Goal: Communication & Community: Answer question/provide support

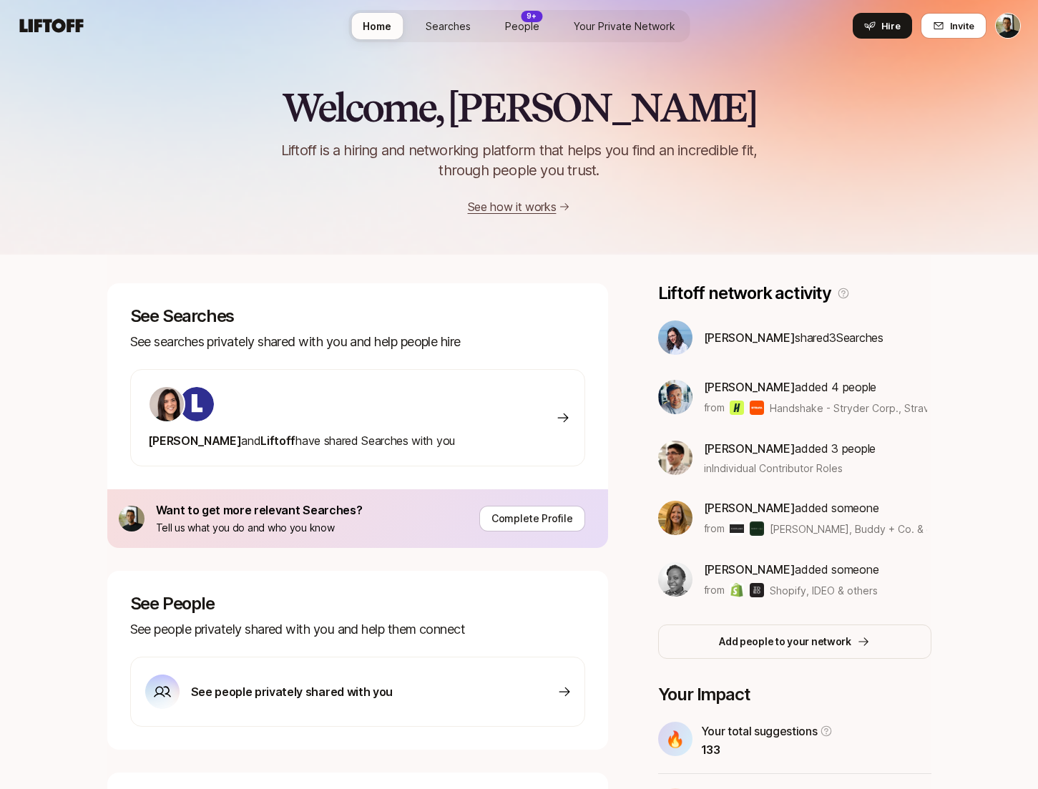
click at [456, 28] on span "Searches" at bounding box center [448, 26] width 45 height 15
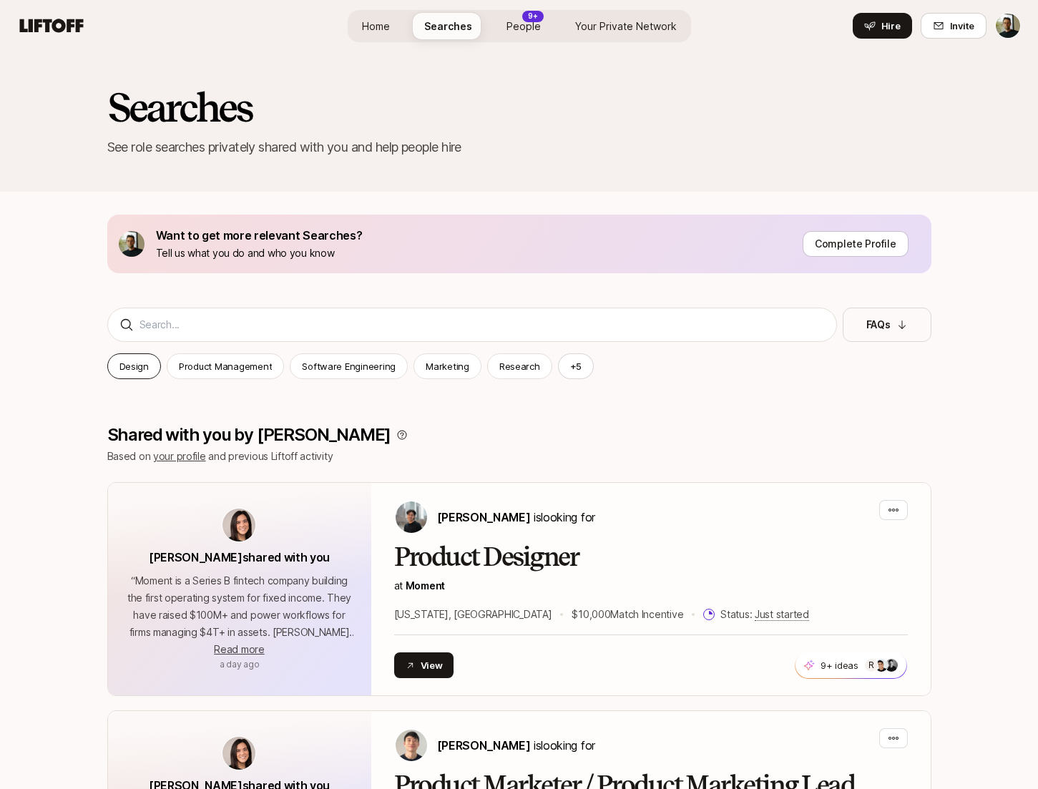
click at [137, 368] on p "Design" at bounding box center [134, 366] width 29 height 14
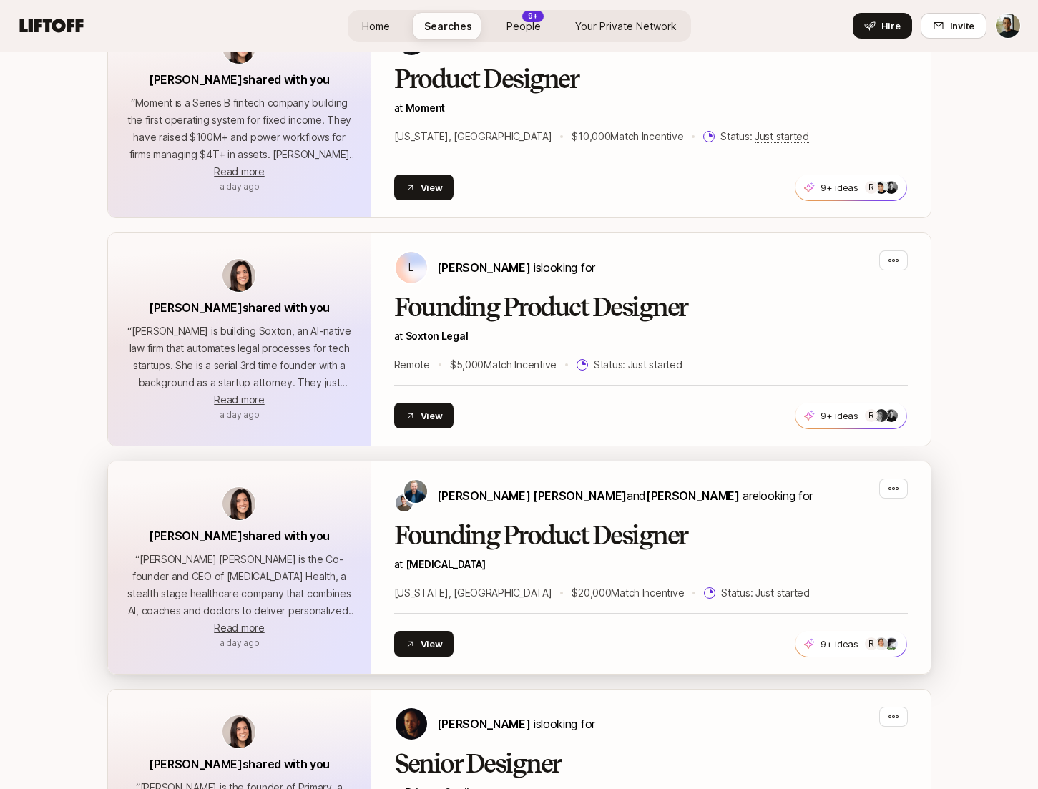
scroll to position [477, 0]
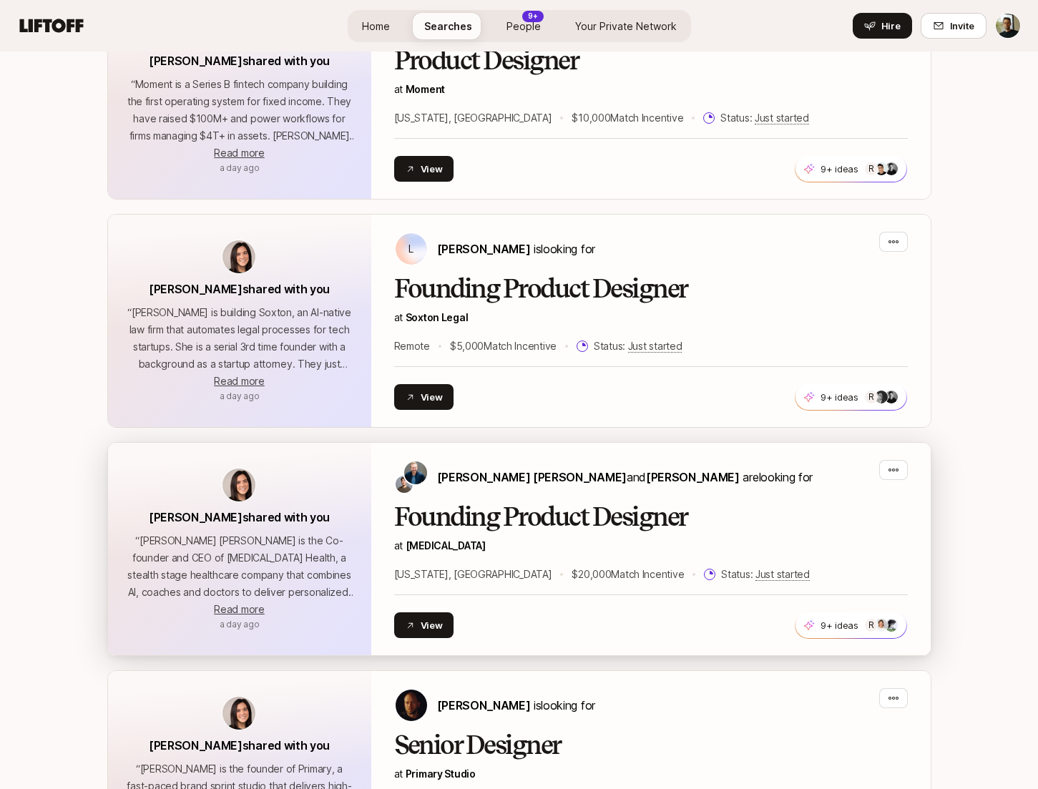
click at [622, 518] on h2 "Founding Product Designer" at bounding box center [651, 517] width 514 height 29
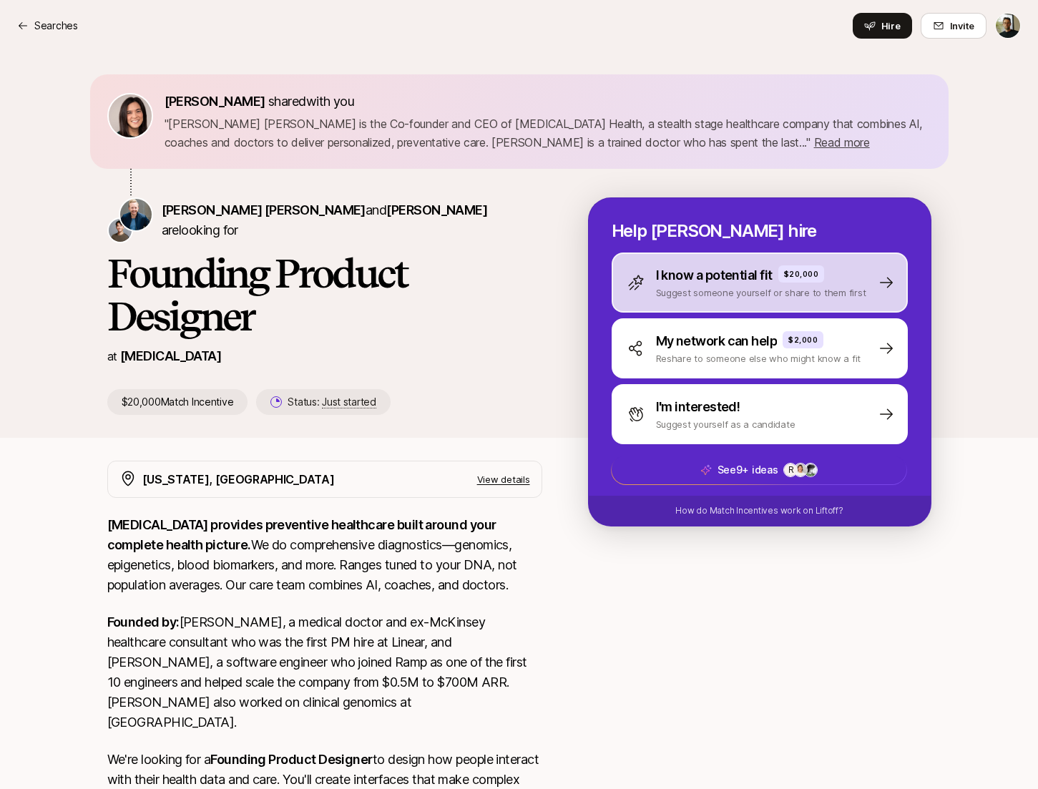
click at [706, 281] on p "I know a potential fit" at bounding box center [714, 276] width 117 height 20
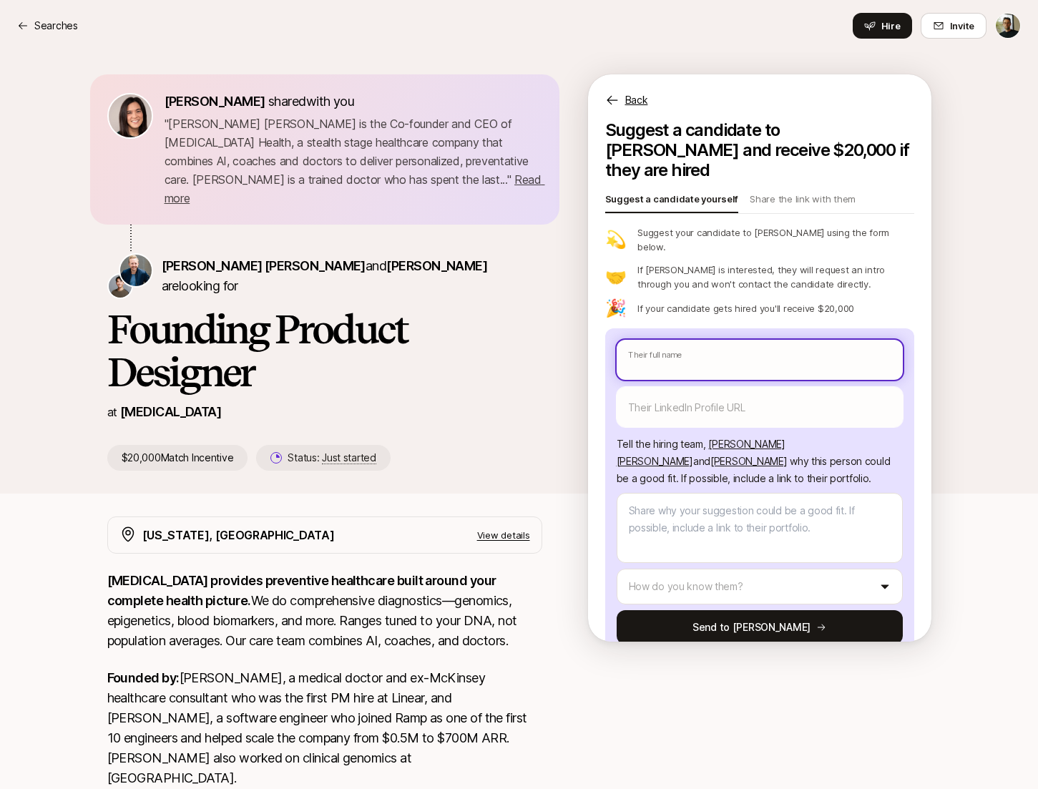
click at [713, 340] on input "text" at bounding box center [760, 360] width 286 height 40
type textarea "x"
type input "K"
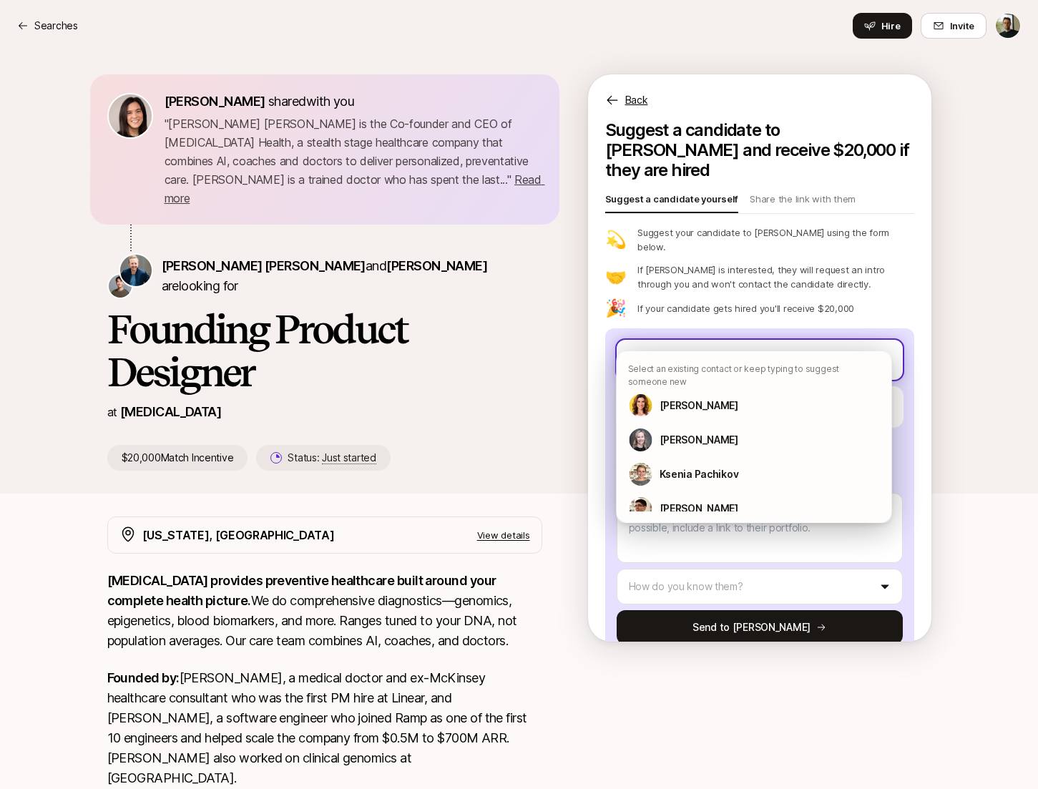
type textarea "x"
type input "Ku"
type textarea "x"
type input "Kun"
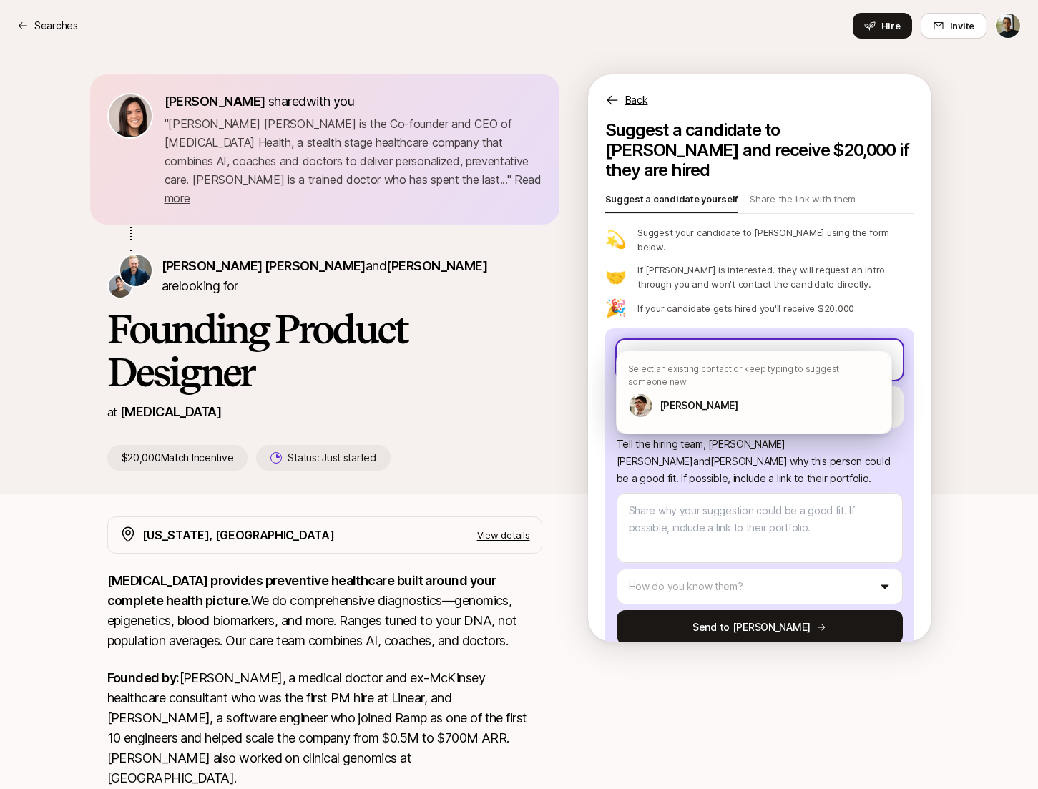
type textarea "x"
type input "[PERSON_NAME]"
type textarea "x"
type input "Kunal"
type textarea "x"
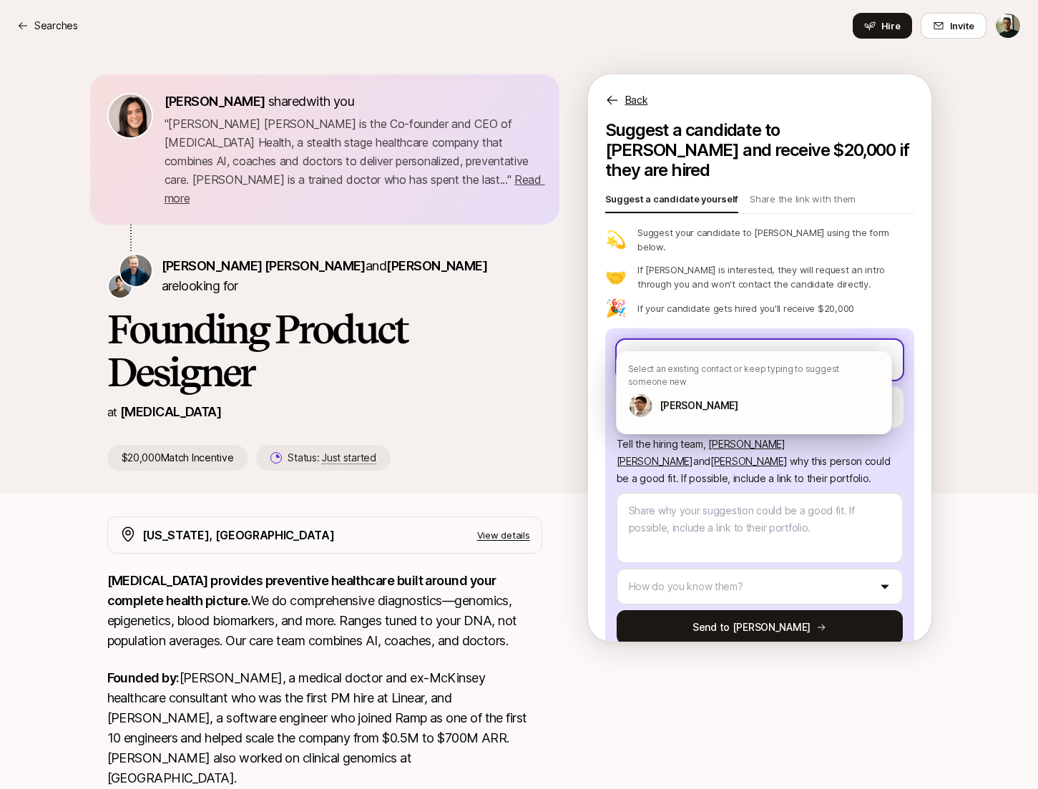
type input "Kunal"
type textarea "x"
type input "Kunal B"
type textarea "x"
type input "[PERSON_NAME]"
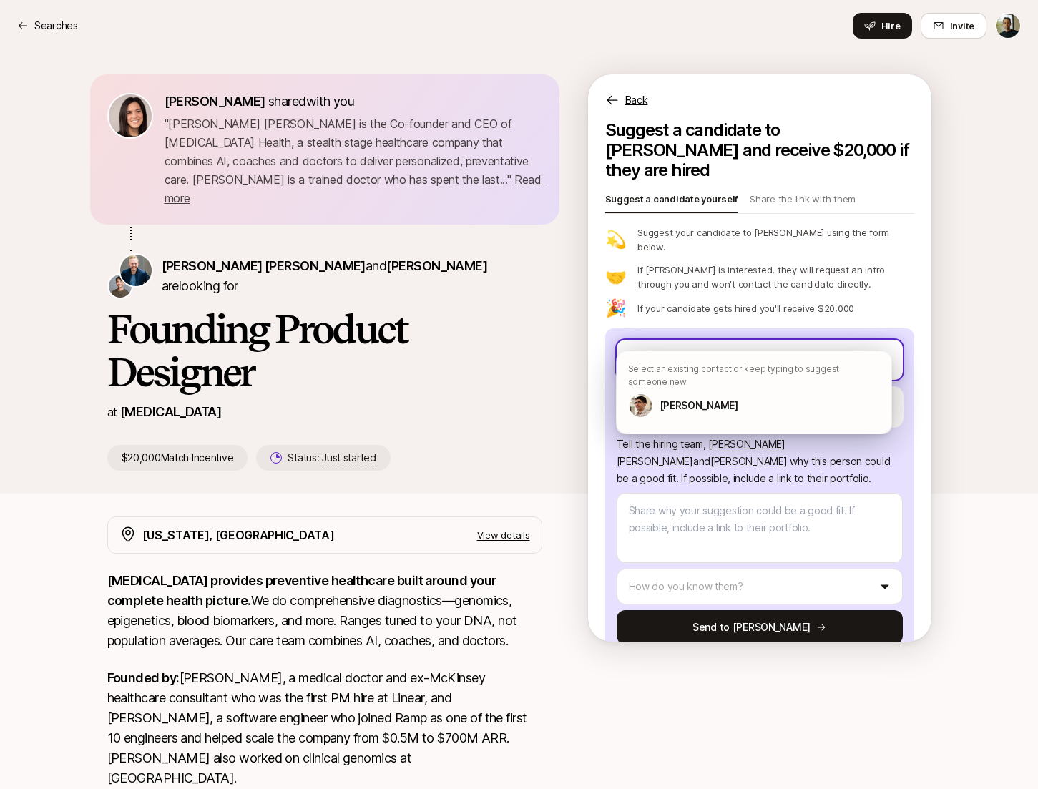
type textarea "x"
type input "[PERSON_NAME]"
type textarea "x"
type input "[PERSON_NAME]"
type textarea "x"
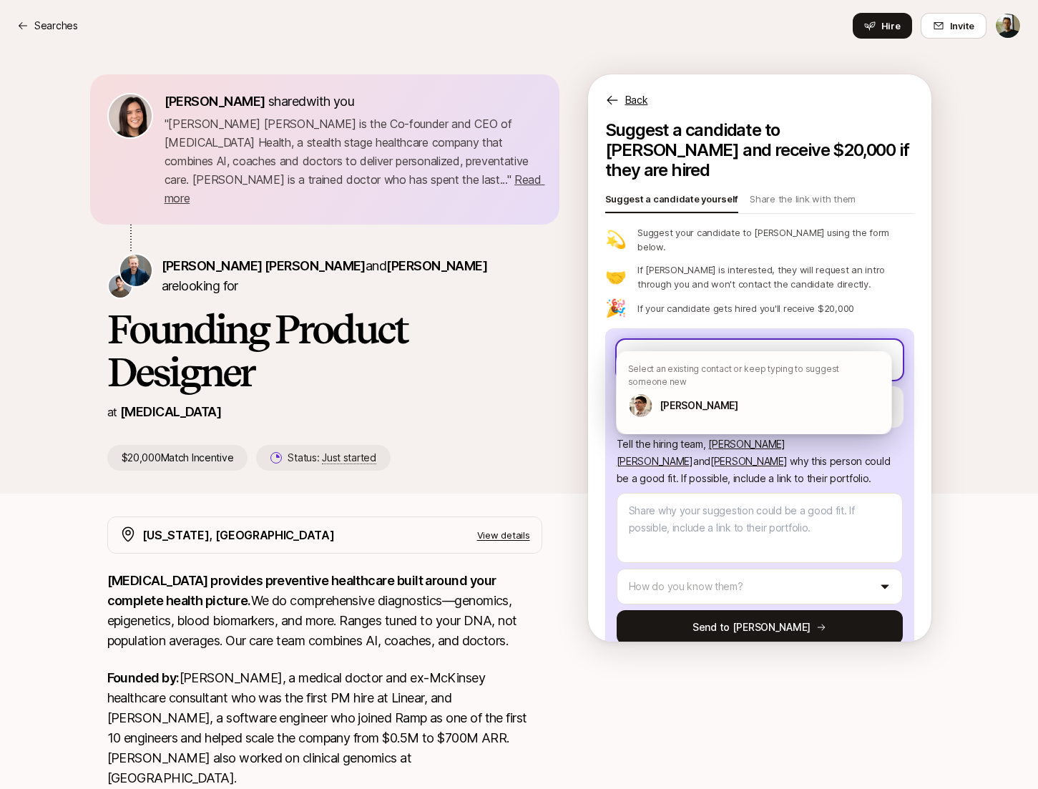
type input "[PERSON_NAME]"
type textarea "x"
type input "[PERSON_NAME]"
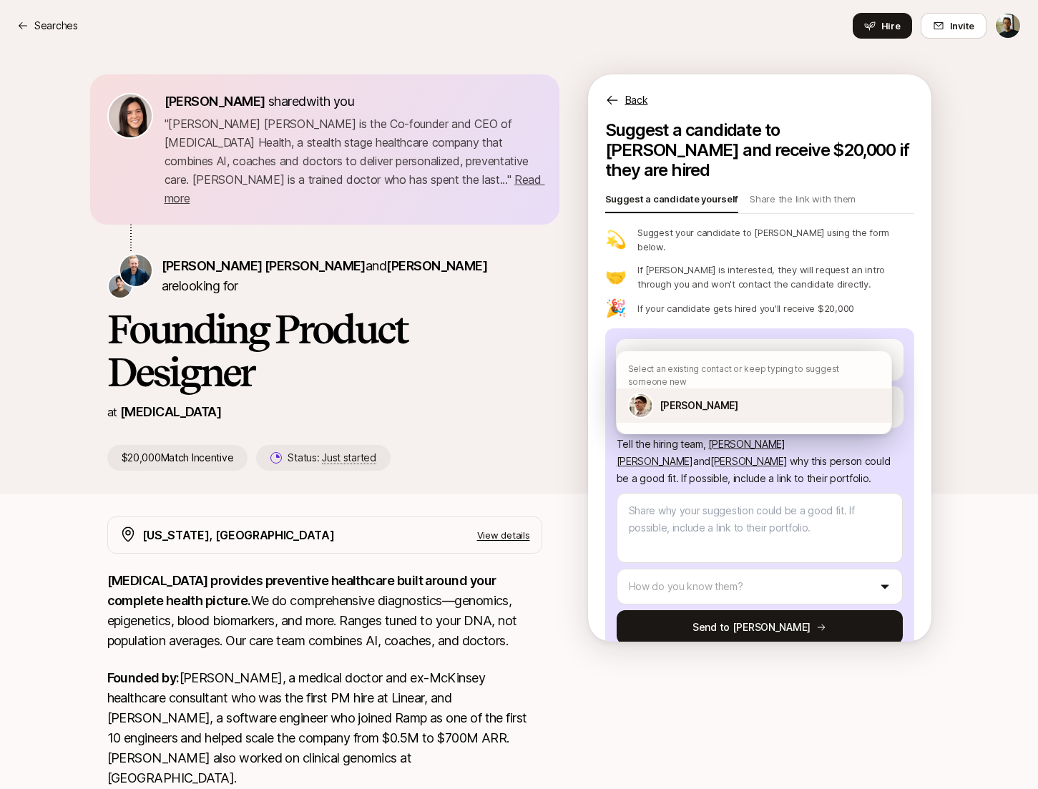
click at [698, 404] on p "[PERSON_NAME]" at bounding box center [699, 405] width 79 height 17
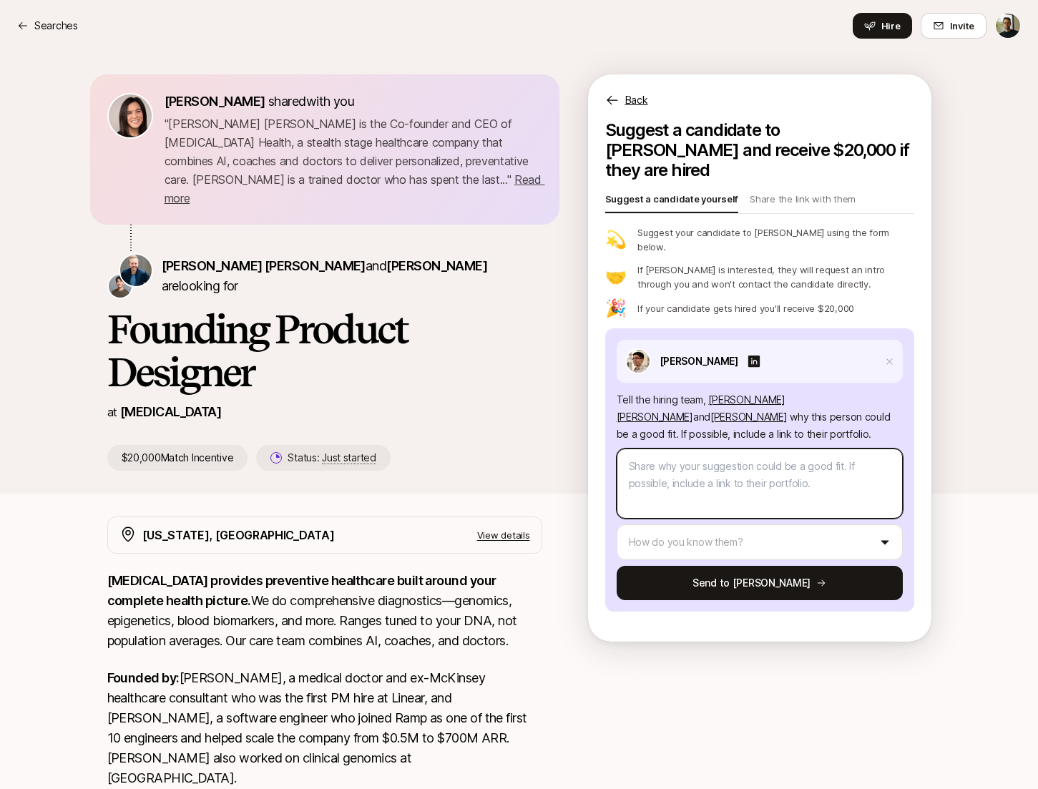
type textarea "x"
type textarea "Super talented product designer, ex-Mercury. Also a former founder, entrepreneu…"
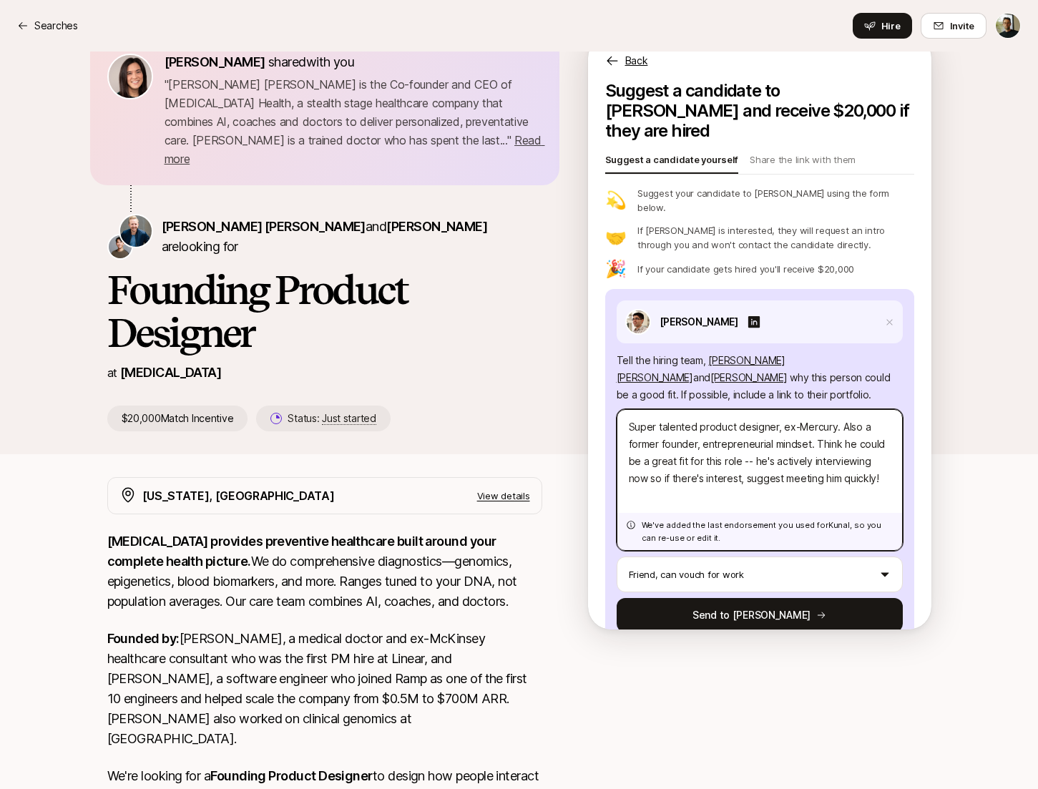
scroll to position [58, 0]
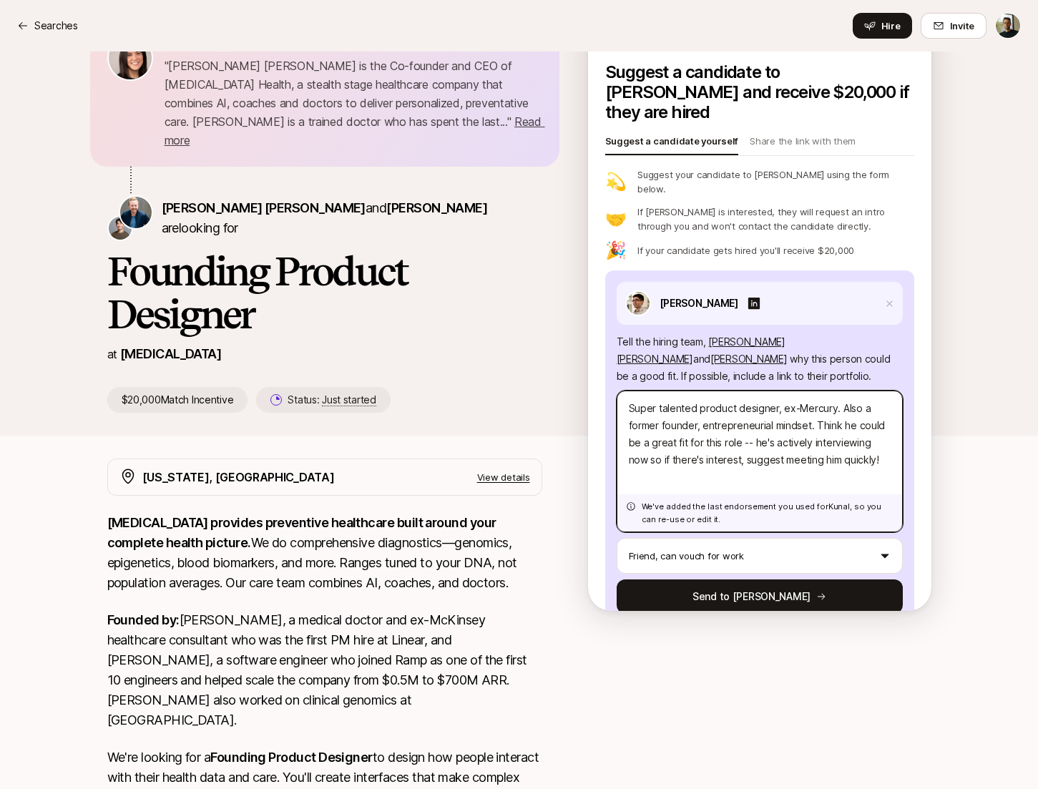
click at [630, 391] on textarea "Super talented product designer, ex-Mercury. Also a former founder, entrepreneu…" at bounding box center [760, 462] width 286 height 142
type textarea "x"
type textarea "KSuper talented product designer, ex-Mercury. Also a former founder, entreprene…"
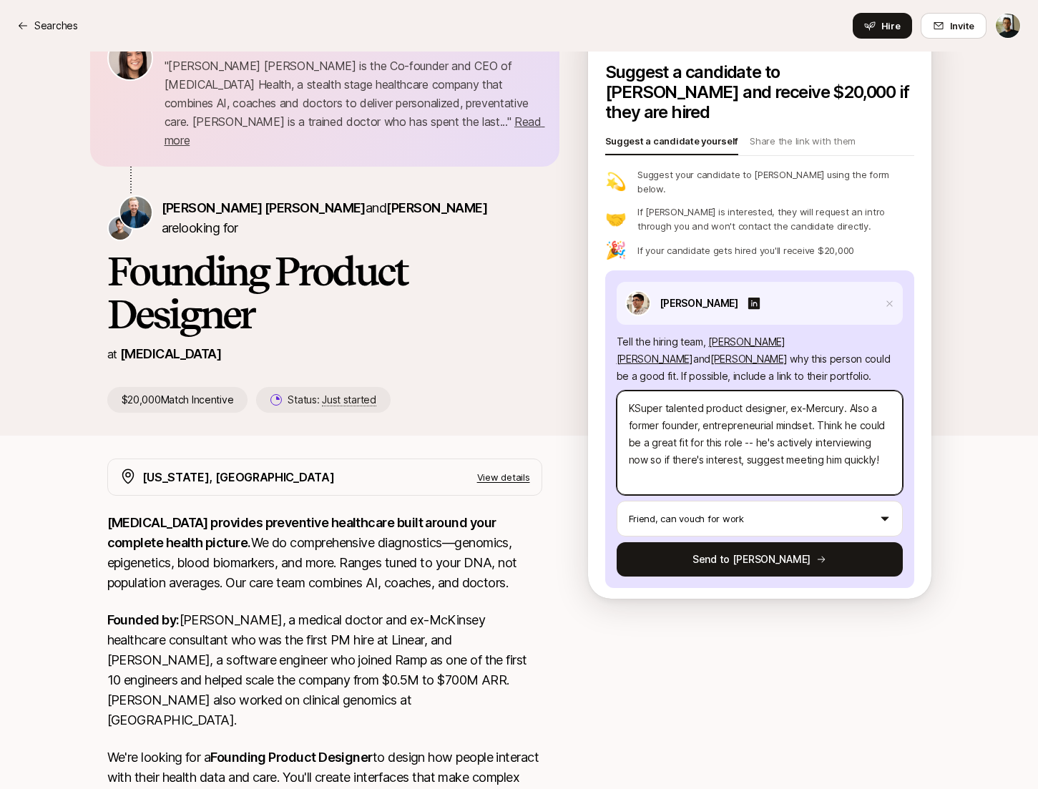
type textarea "x"
type textarea "KuSuper talented product designer, ex-Mercury. Also a former founder, entrepren…"
type textarea "x"
type textarea "KunSuper talented product designer, ex-Mercury. Also a former founder, entrepre…"
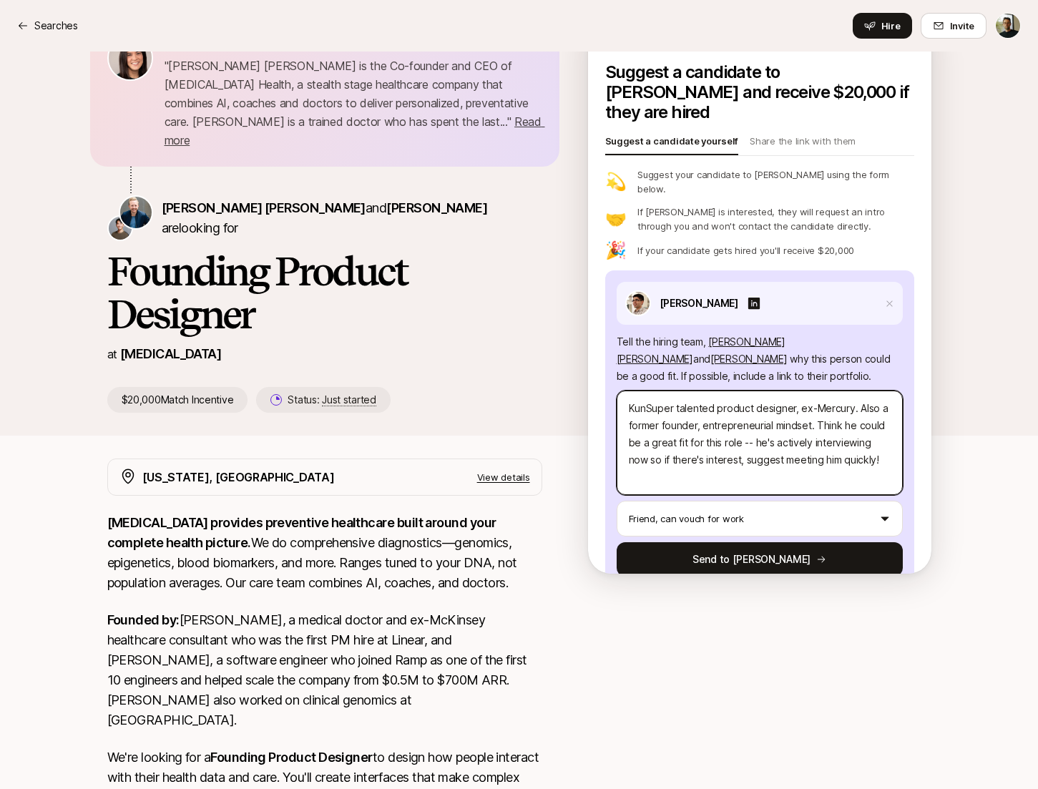
type textarea "x"
type textarea "KunaSuper talented product designer, ex-Mercury. Also a former founder, entrepr…"
type textarea "x"
type textarea "KunalSuper talented product designer, ex-Mercury. Also a former founder, entrep…"
type textarea "x"
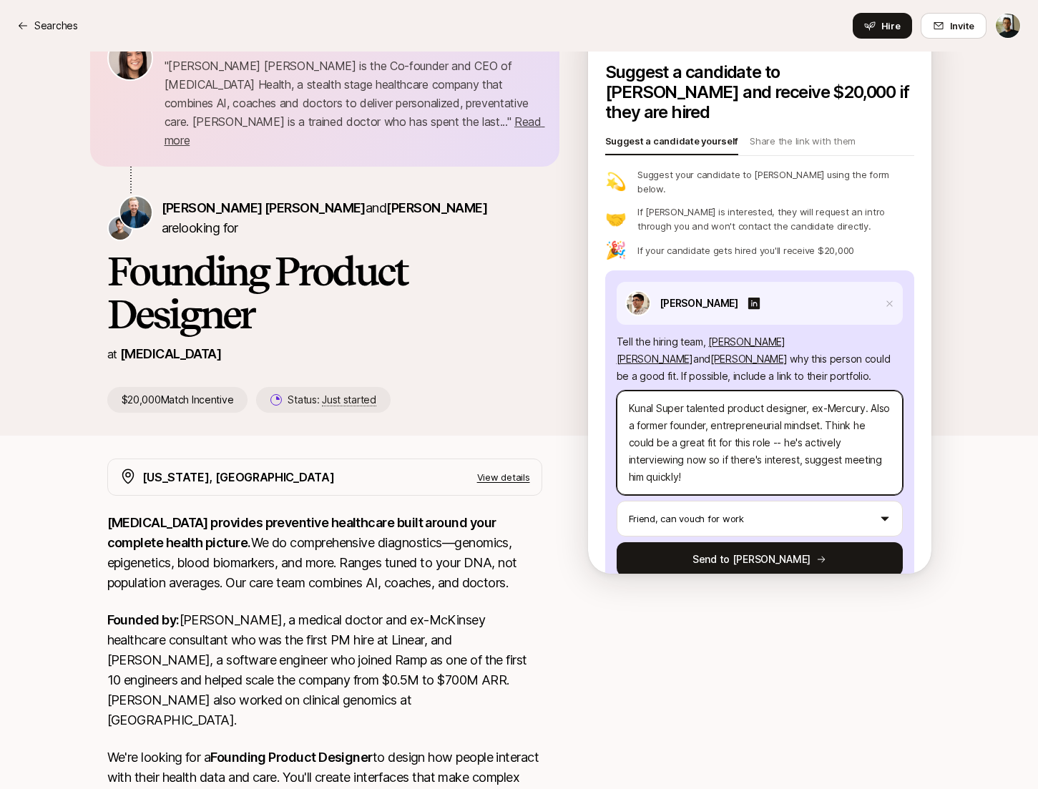
type textarea "Kunal Super talented product designer, ex-Mercury. Also a former founder, entre…"
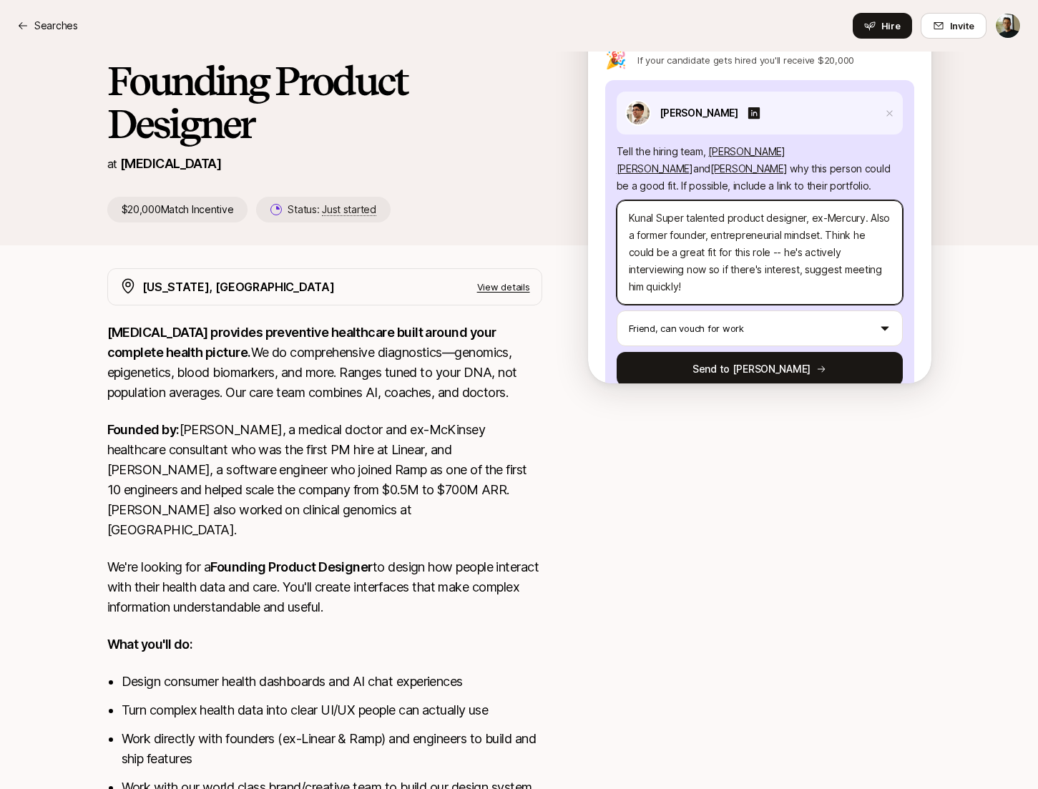
scroll to position [239, 0]
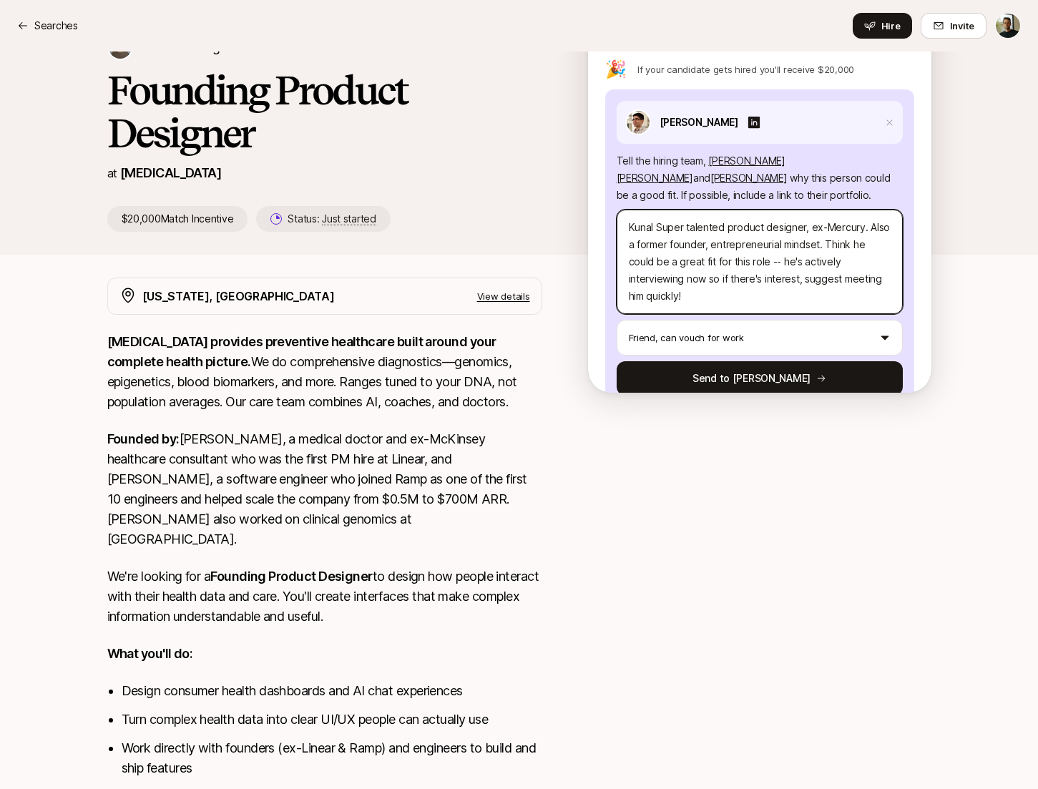
type textarea "x"
type textarea "[PERSON_NAME] talented product designer, ex-Mercury. Also a former founder, ent…"
type textarea "x"
type textarea "Kunal isSuper talented product designer, ex-Mercury. Also a former founder, ent…"
type textarea "x"
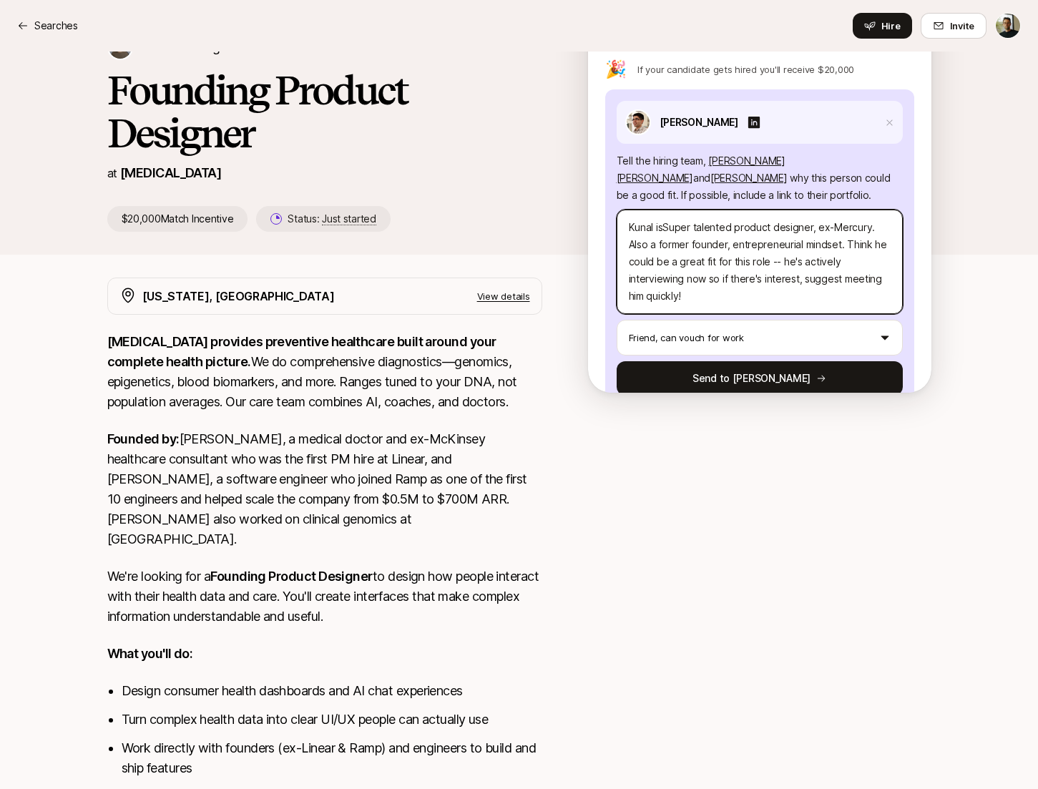
type textarea "Kunal is Super talented product designer, ex-Mercury. Also a former founder, en…"
type textarea "x"
type textarea "Kunal is aSuper talented product designer, ex-Mercury. Also a former founder, e…"
type textarea "x"
type textarea "Kunal is a Super talented product designer, ex-Mercury. Also a former founder, …"
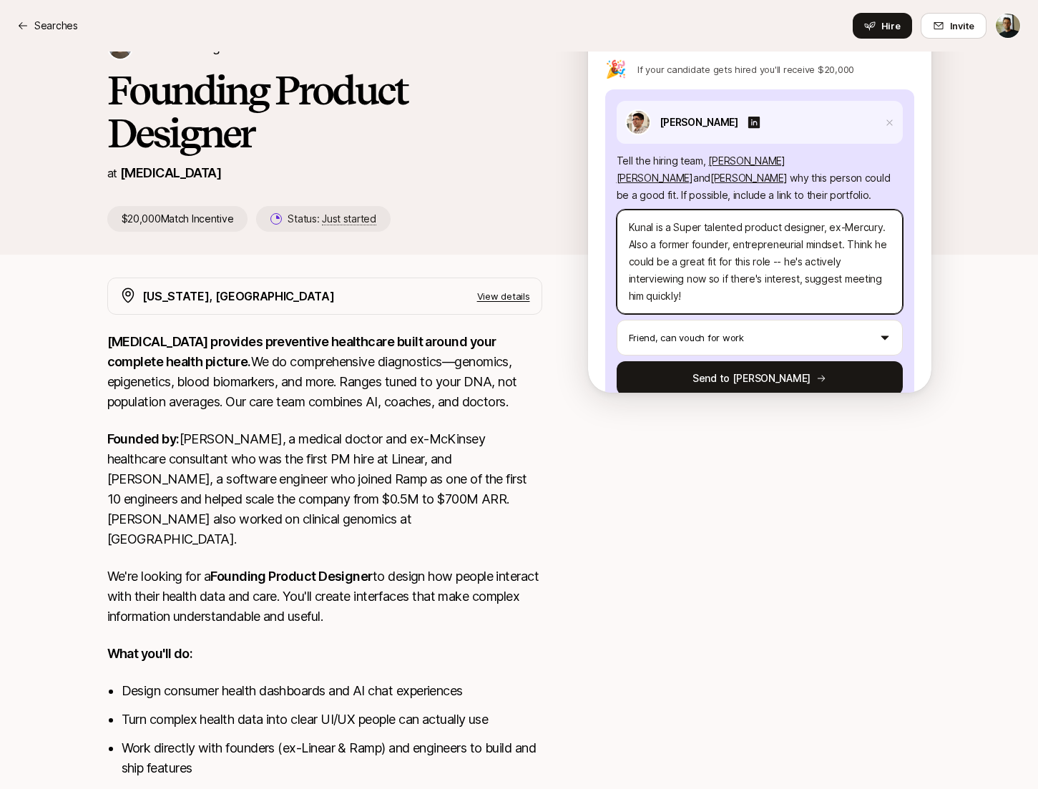
type textarea "x"
type textarea "Kunal is a super talented product designer, ex-Mercury. Also a former founder, …"
type textarea "x"
drag, startPoint x: 749, startPoint y: 268, endPoint x: 625, endPoint y: 217, distance: 133.8
click at [625, 217] on textarea "Kunal is a super talented product designer, ex-Mercury. Also a former founder, …" at bounding box center [760, 262] width 286 height 104
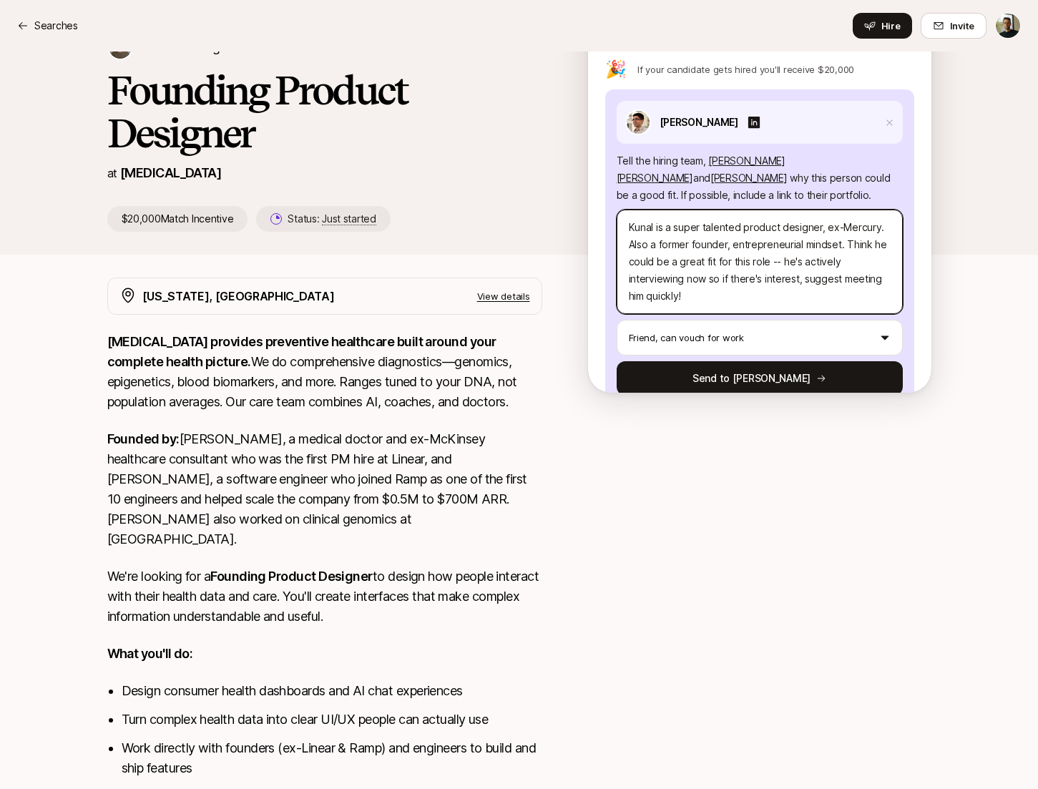
type textarea "Kunal is a super talented product designer, ex-Mercury. Also a former founder, …"
type textarea "x"
type textarea "Kunal is a super talented product designer, ex-Mercury."
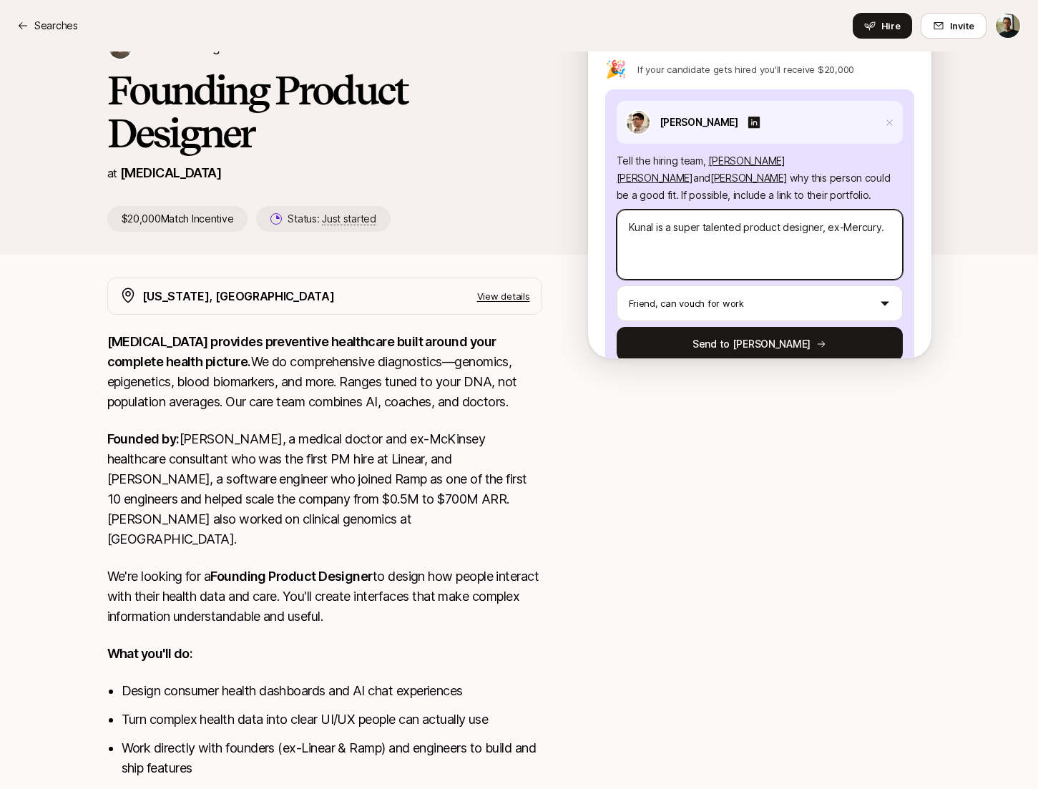
click at [740, 210] on textarea "Kunal is a super talented product designer, ex-Mercury." at bounding box center [760, 245] width 286 height 70
type textarea "x"
type textarea "Kunal is a super talented product designer, ex-Mercury."
type textarea "x"
type textarea "[PERSON_NAME] is a super talented g product designer, ex-Mercury."
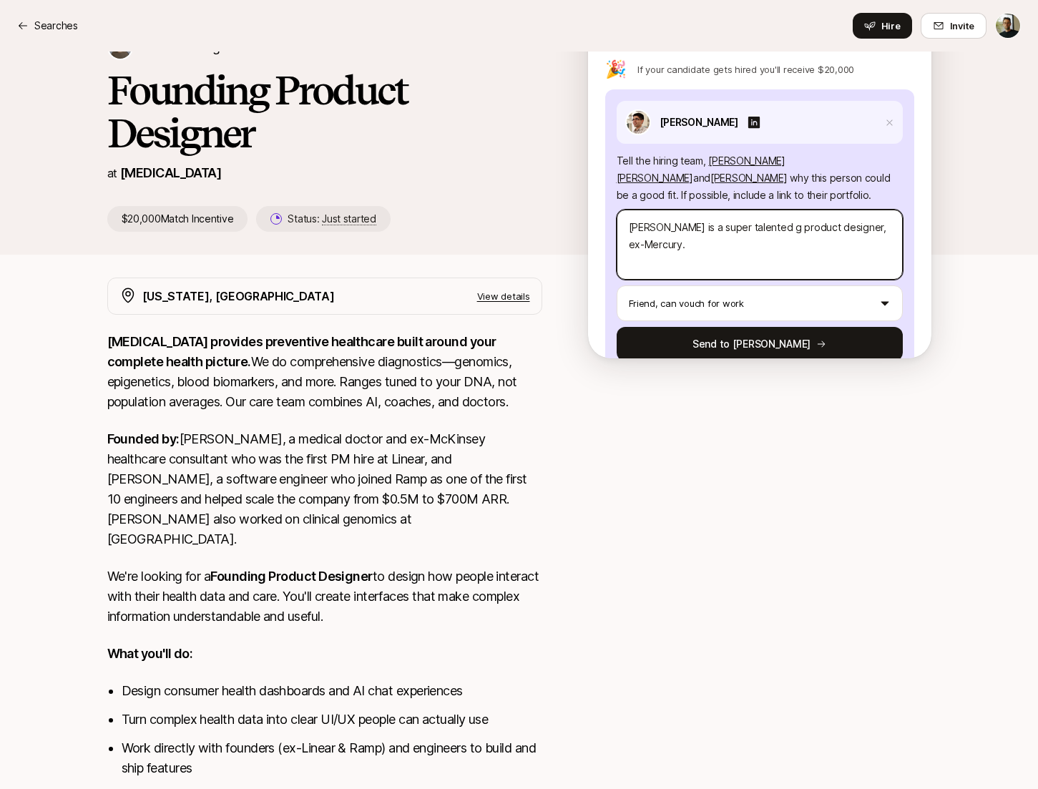
type textarea "x"
type textarea "Kunal is a super talented ge product designer, ex-Mercury."
type textarea "x"
type textarea "Kunal is a super talented gen product designer, ex-Mercury."
type textarea "x"
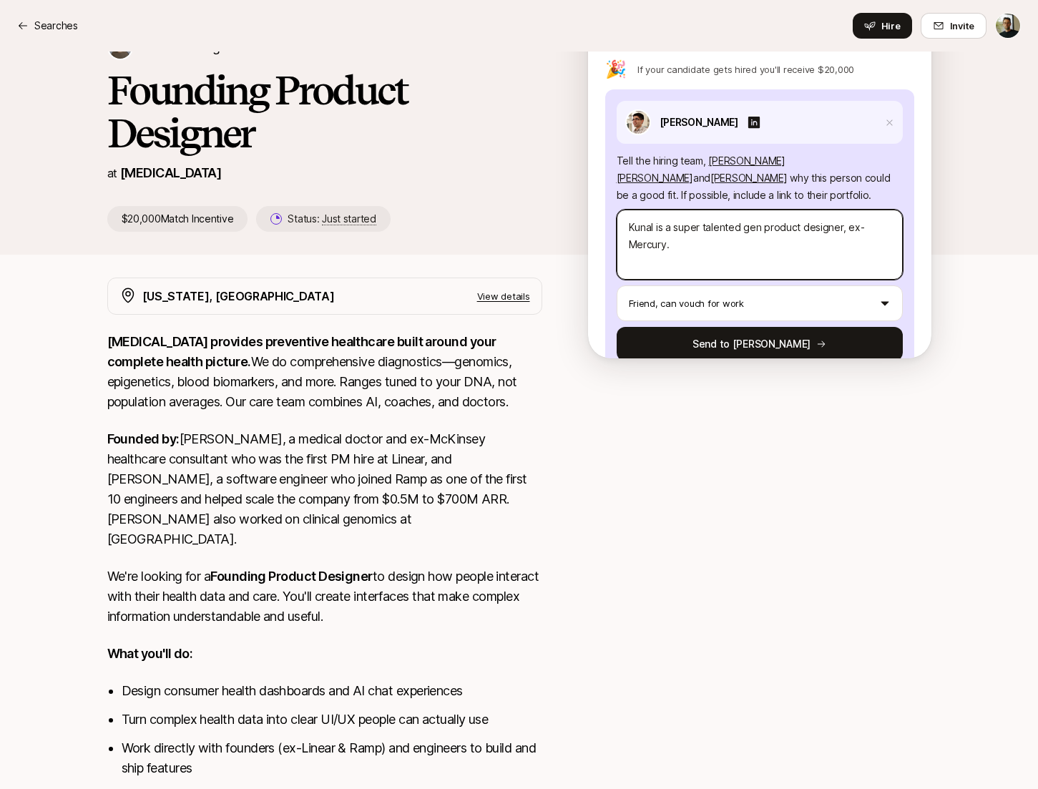
type textarea "[PERSON_NAME] is a super talented gene product designer, ex-Mercury."
type textarea "x"
type textarea "Kunal is a super talented gener product designer, ex-Mercury."
type textarea "x"
type textarea "Kunal is a super talented genera product designer, ex-Mercury."
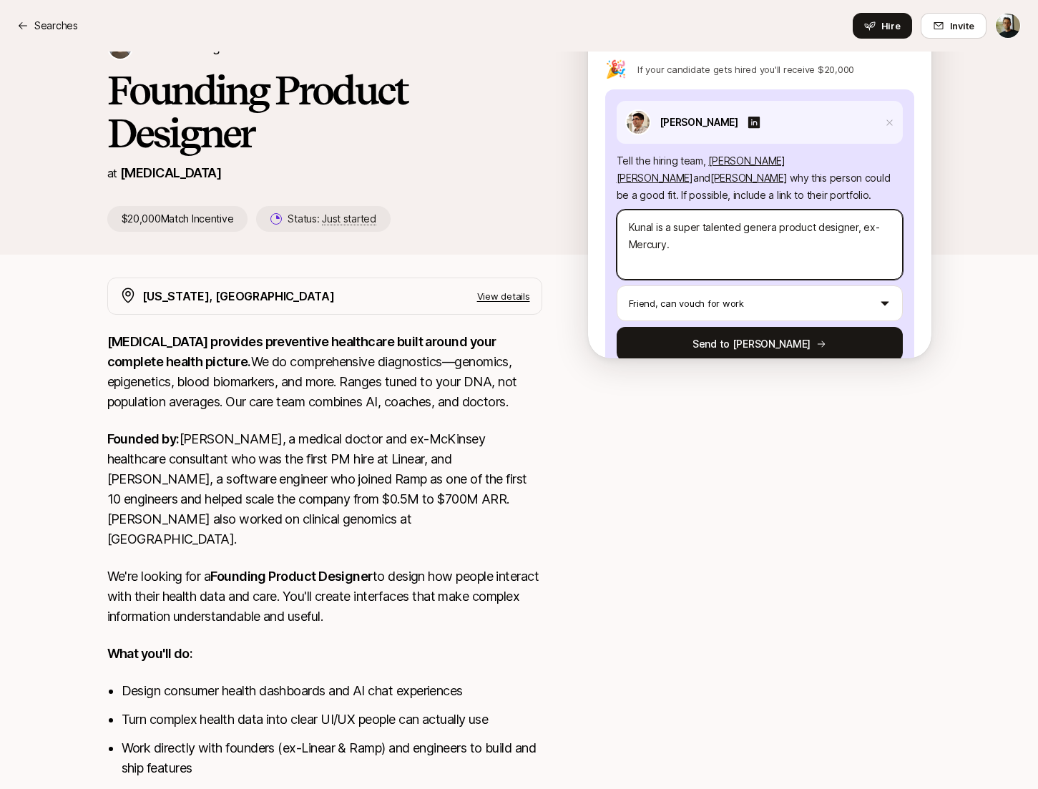
type textarea "x"
type textarea "Kunal is a super talented general product designer, ex-Mercury."
type textarea "x"
type textarea "Kunal is a super talented generali product designer, ex-Mercury."
type textarea "x"
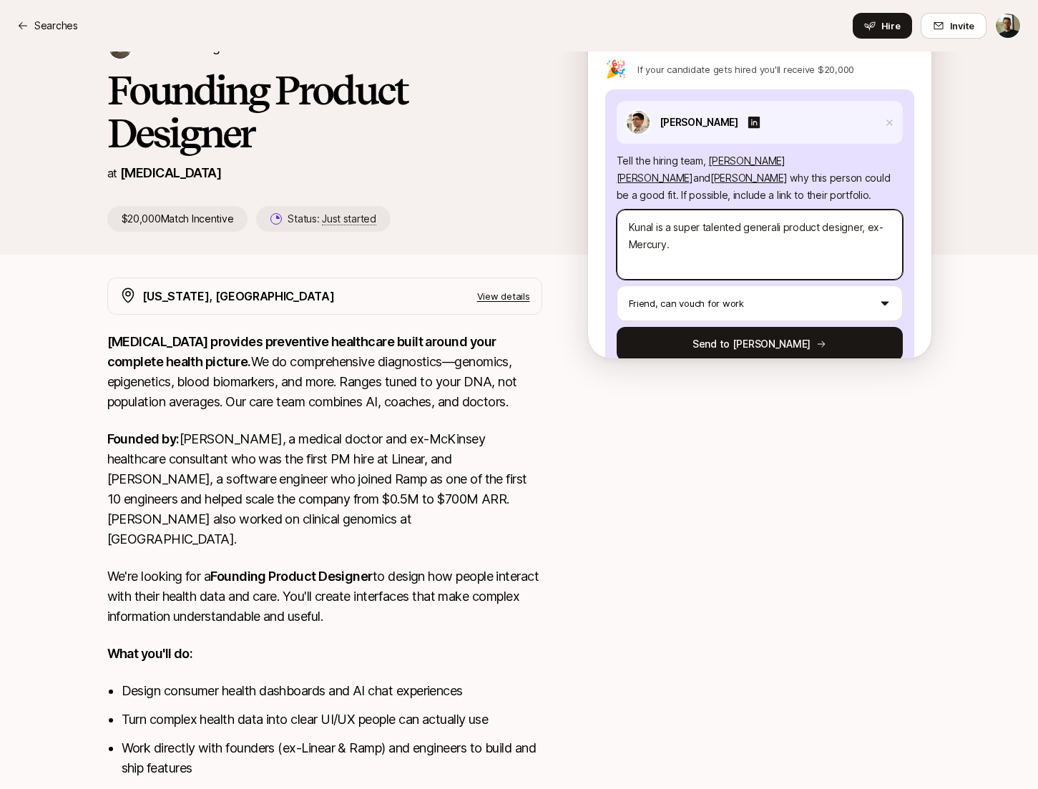
type textarea "Kunal is a super talented generalio product designer, ex-Mercury."
type textarea "x"
type textarea "Kunal is a super talented generalios product designer, ex-Mercury."
type textarea "x"
type textarea "[PERSON_NAME] is a super talented generaliost product designer, ex-Mercury."
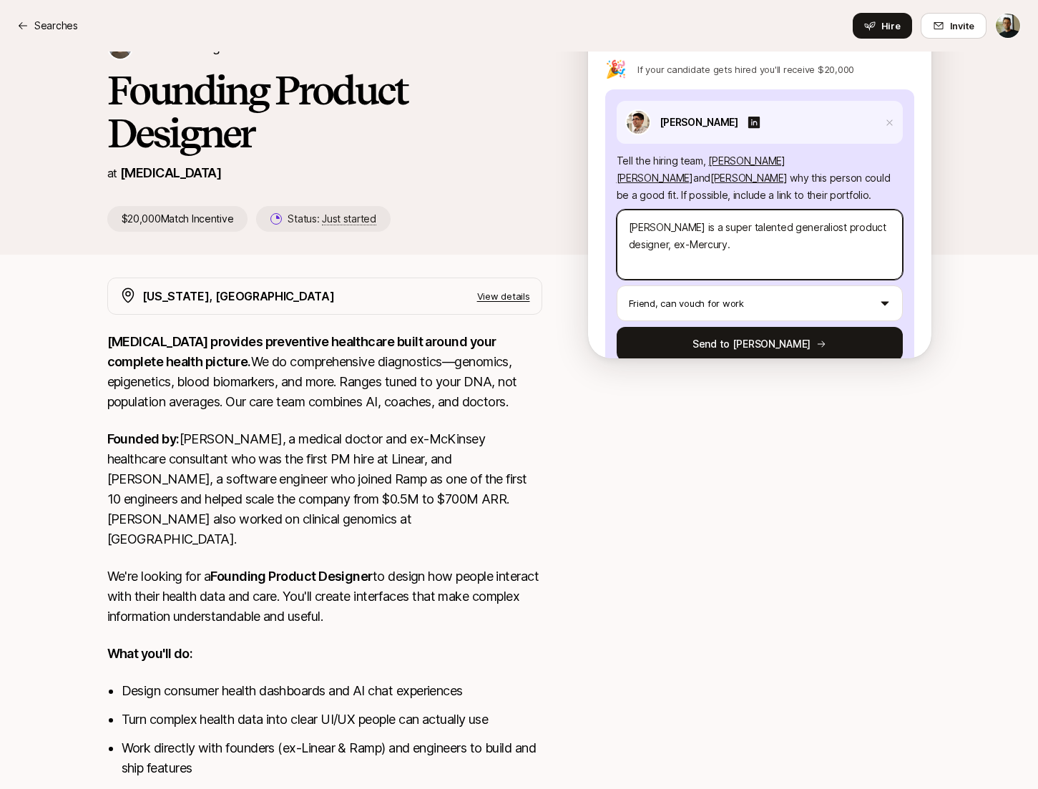
type textarea "x"
type textarea "Kunal is a super talented generalios product designer, ex-Mercury."
type textarea "x"
type textarea "Kunal is a super talented generalio product designer, ex-Mercury."
type textarea "x"
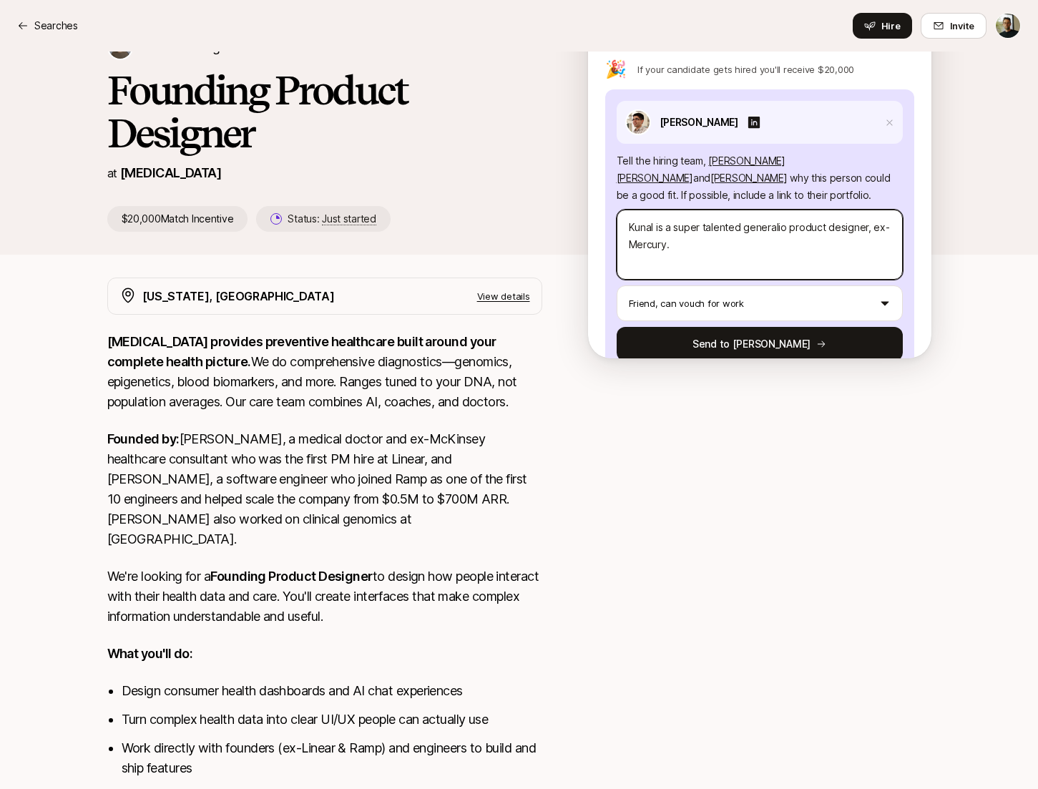
type textarea "Kunal is a super talented generali product designer, ex-Mercury."
type textarea "x"
type textarea "Kunal is a super talented generalis product designer, ex-Mercury."
type textarea "x"
type textarea "[PERSON_NAME] is a super talented generalist product designer, ex-Mercury."
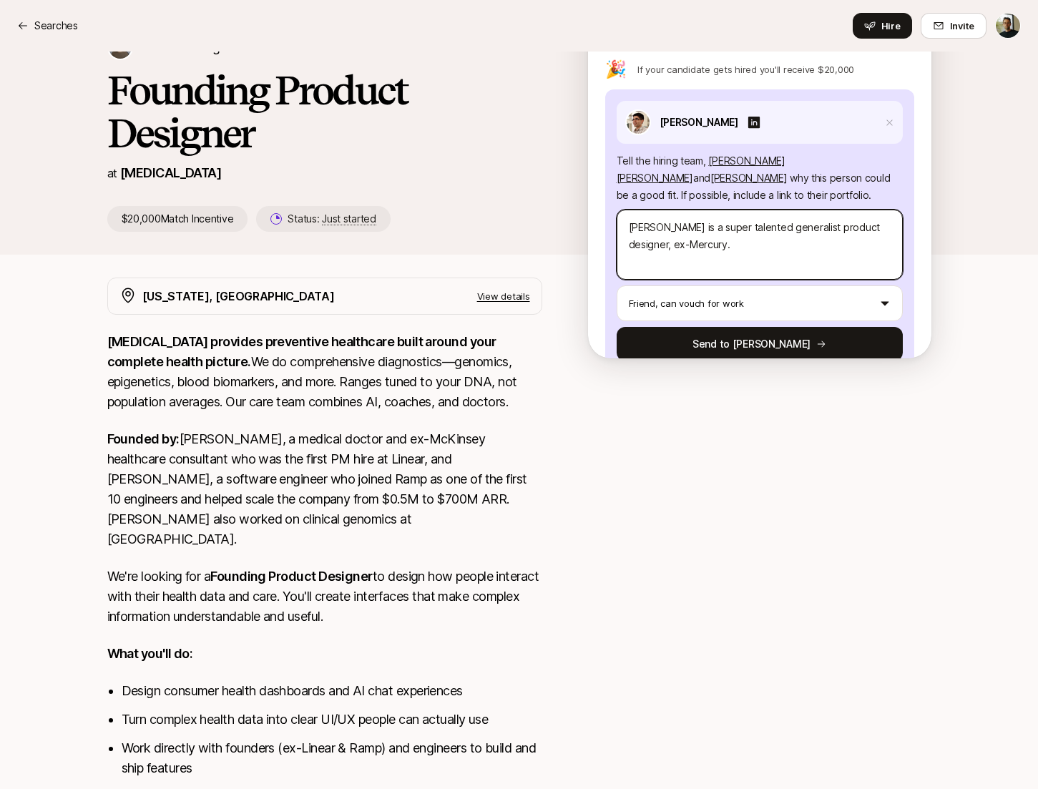
type textarea "x"
type textarea "[PERSON_NAME] is a super talented generalist product designer, ex-Mercury. H"
type textarea "x"
type textarea "[PERSON_NAME] is a super talented generalist product designer, ex-Mercury. Ha"
type textarea "x"
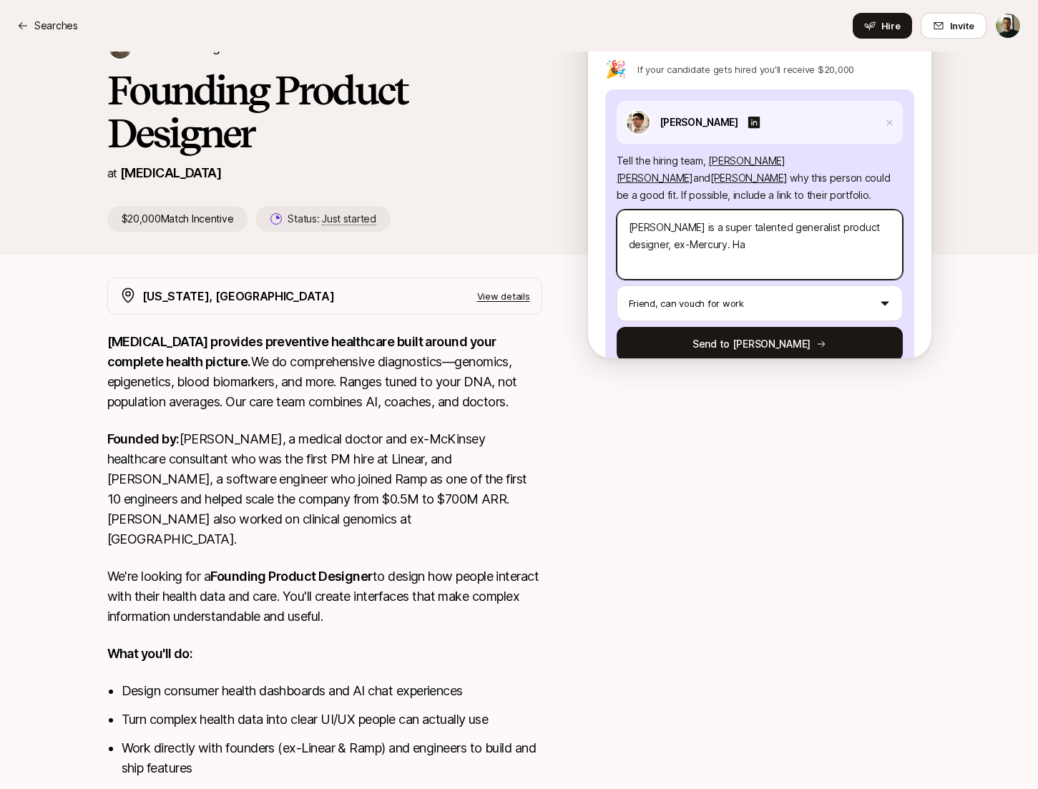
type textarea "[PERSON_NAME] is a super talented generalist product designer, ex-Mercury. Has"
type textarea "x"
type textarea "[PERSON_NAME] is a super talented generalist product designer, ex-Mercury. Has"
type textarea "x"
type textarea "[PERSON_NAME] is a super talented generalist product designer, ex-Mercury. Has s"
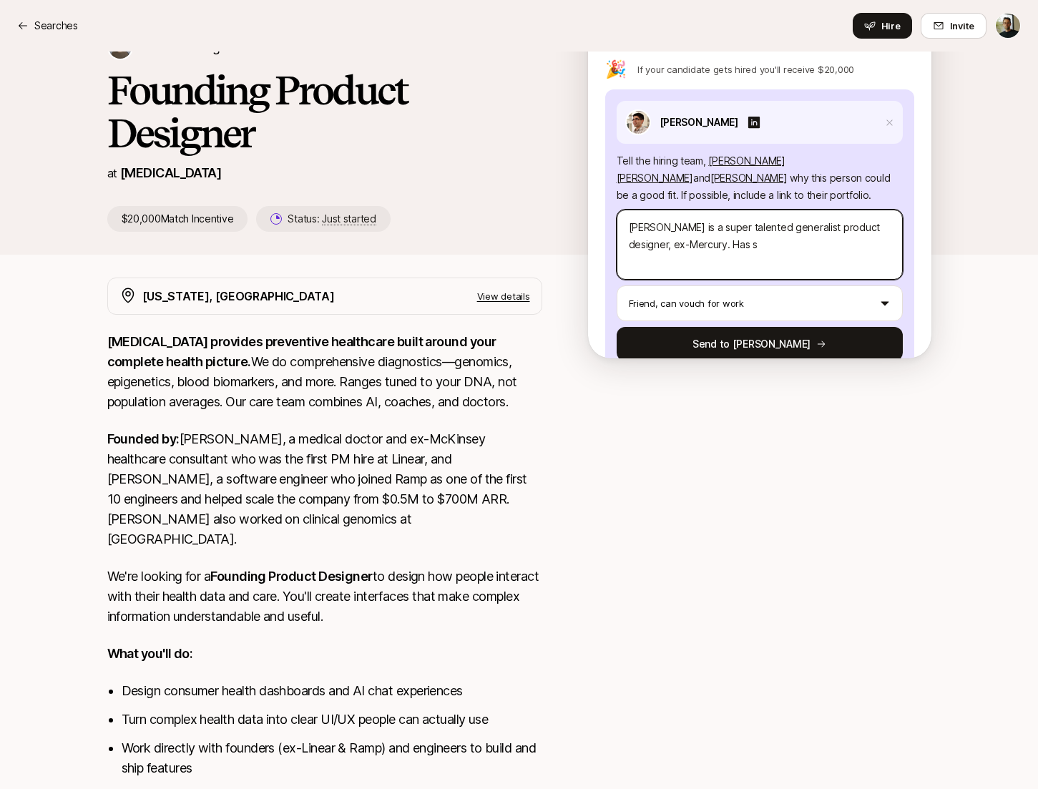
type textarea "x"
type textarea "[PERSON_NAME] is a super talented generalist product designer, ex-Mercury. Has …"
type textarea "x"
type textarea "[PERSON_NAME] is a super talented generalist product designer, ex-Mercury. Has …"
type textarea "x"
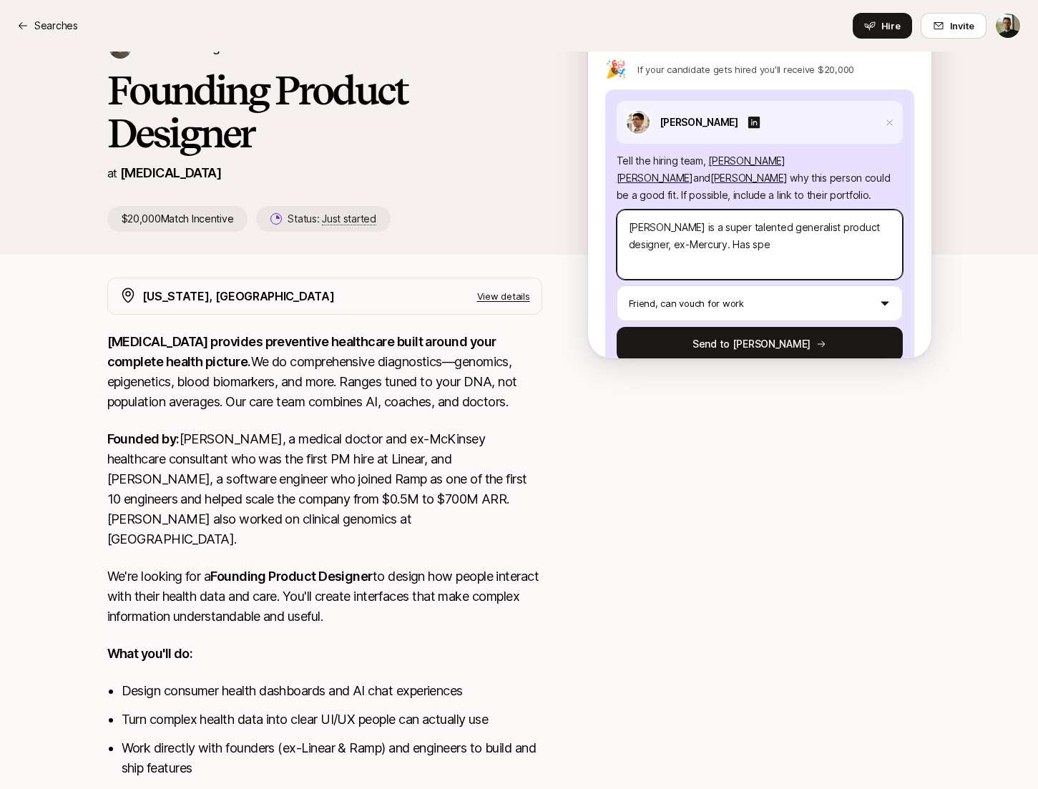
type textarea "[PERSON_NAME] is a super talented generalist product designer, ex-Mercury. Has …"
type textarea "x"
type textarea "[PERSON_NAME] is a super talented generalist product designer, ex-Mercury. Has …"
type textarea "x"
type textarea "[PERSON_NAME] is a super talented generalist product designer, ex-Mercury. Has …"
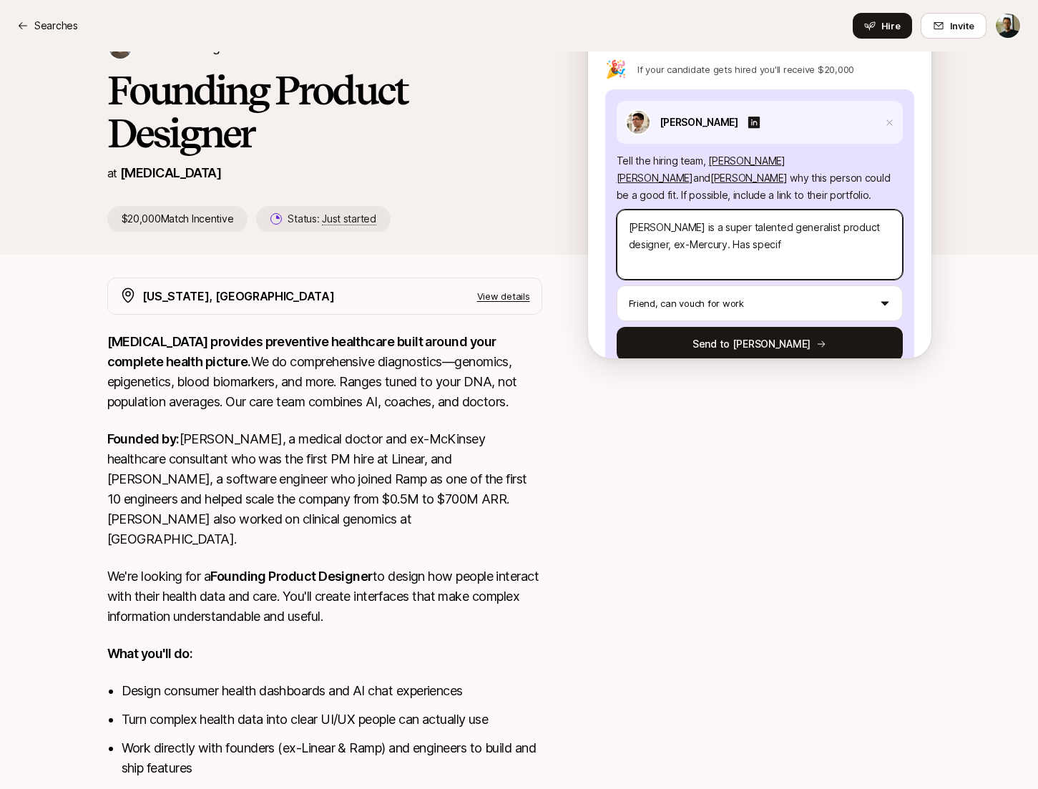
type textarea "x"
type textarea "[PERSON_NAME] is a super talented generalist product designer, ex-Mercury. Has …"
type textarea "x"
type textarea "[PERSON_NAME] is a super talented generalist product designer, ex-Mercury. Has …"
type textarea "x"
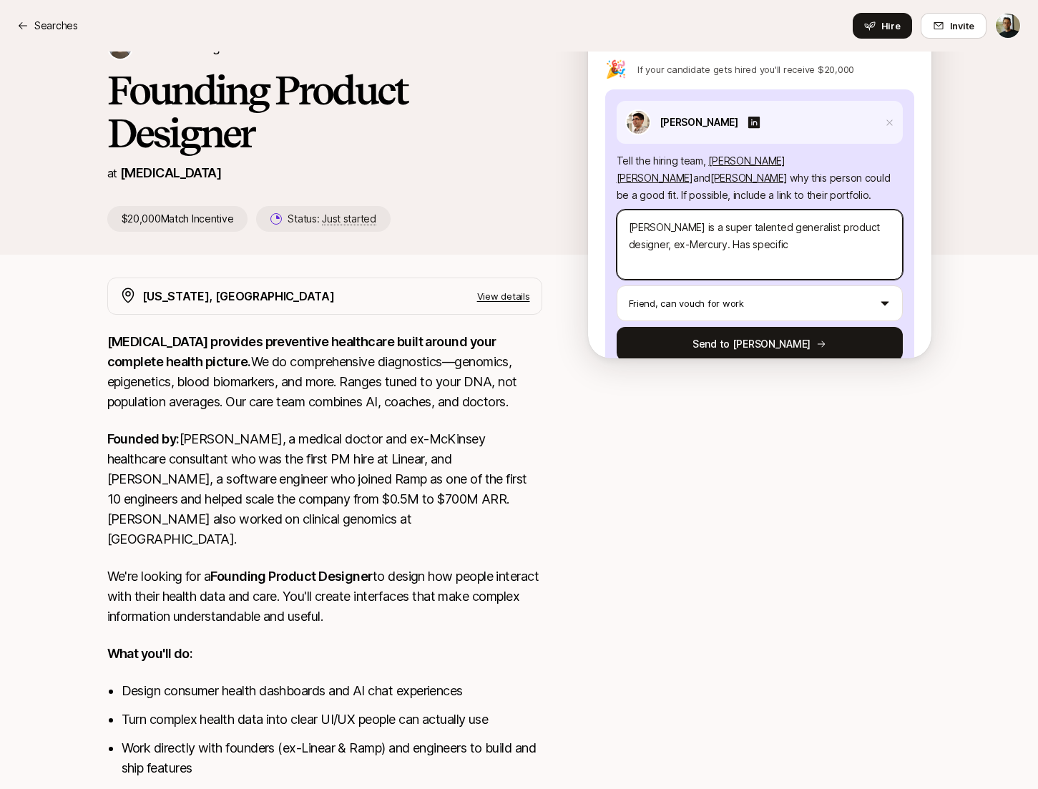
type textarea "[PERSON_NAME] is a super talented generalist product designer, ex-Mercury. Has …"
type textarea "x"
type textarea "[PERSON_NAME] is a super talented generalist product designer, ex-Mercury. Has …"
type textarea "x"
type textarea "[PERSON_NAME] is a super talented generalist product designer, ex-Mercury. Has …"
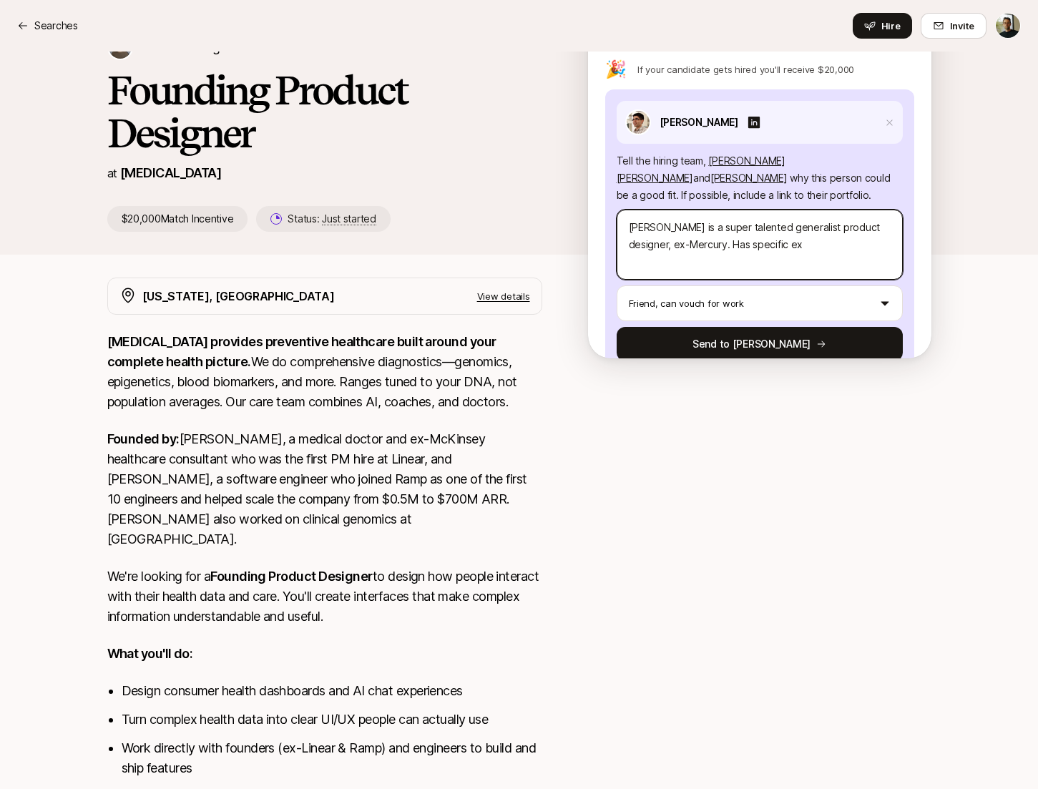
type textarea "x"
type textarea "[PERSON_NAME] is a super talented generalist product designer, ex-Mercury. Has …"
type textarea "x"
type textarea "[PERSON_NAME] is a super talented generalist product designer, ex-Mercury. Has …"
type textarea "x"
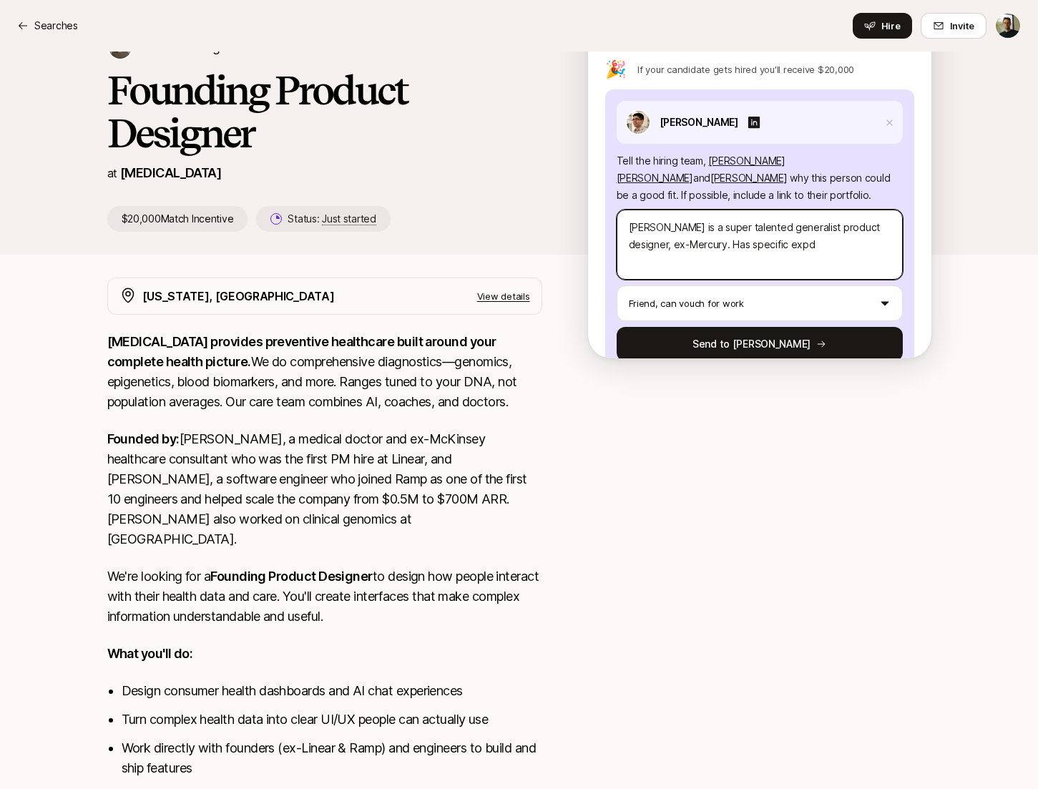
type textarea "[PERSON_NAME] is a super talented generalist product designer, ex-Mercury. Has …"
type textarea "x"
type textarea "[PERSON_NAME] is a super talented generalist product designer, ex-Mercury. Has …"
type textarea "x"
type textarea "[PERSON_NAME] is a super talented generalist product designer, ex-Mercury. Has …"
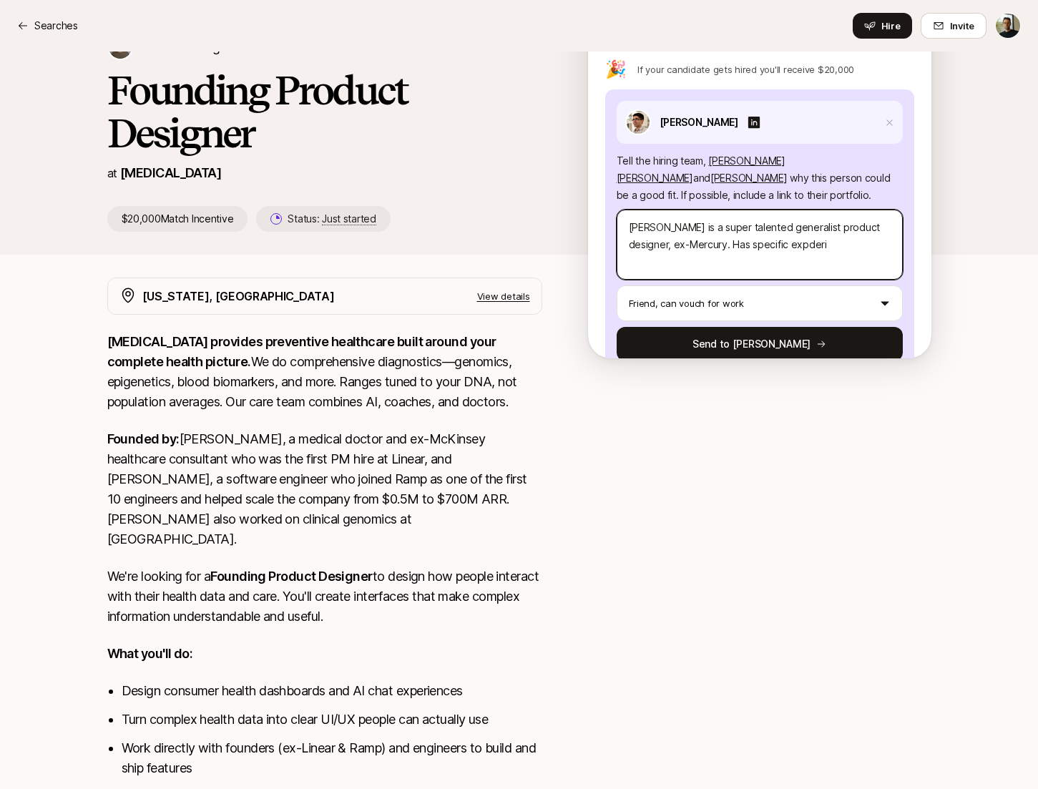
type textarea "x"
type textarea "[PERSON_NAME] is a super talented generalist product designer, ex-Mercury. Has …"
type textarea "x"
type textarea "[PERSON_NAME] is a super talented generalist product designer, ex-Mercury. Has …"
type textarea "x"
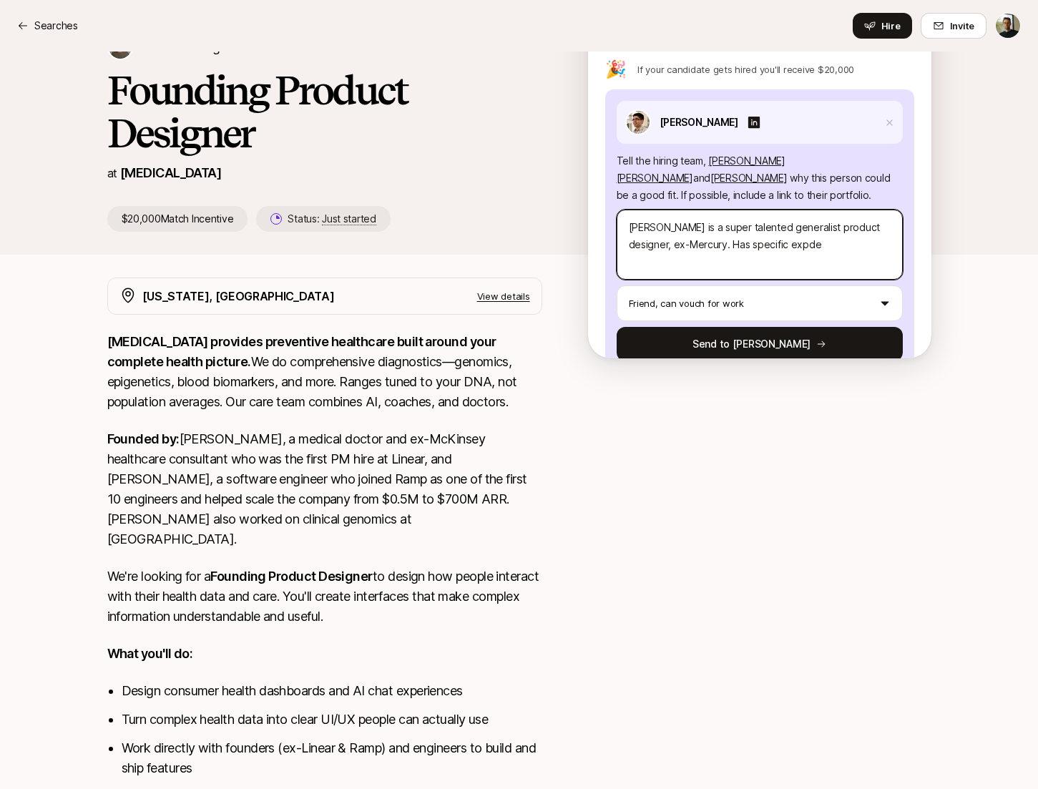
type textarea "[PERSON_NAME] is a super talented generalist product designer, ex-Mercury. Has …"
type textarea "x"
type textarea "[PERSON_NAME] is a super talented generalist product designer, ex-Mercury. Has …"
type textarea "x"
type textarea "[PERSON_NAME] is a super talented generalist product designer, ex-Mercury. Has …"
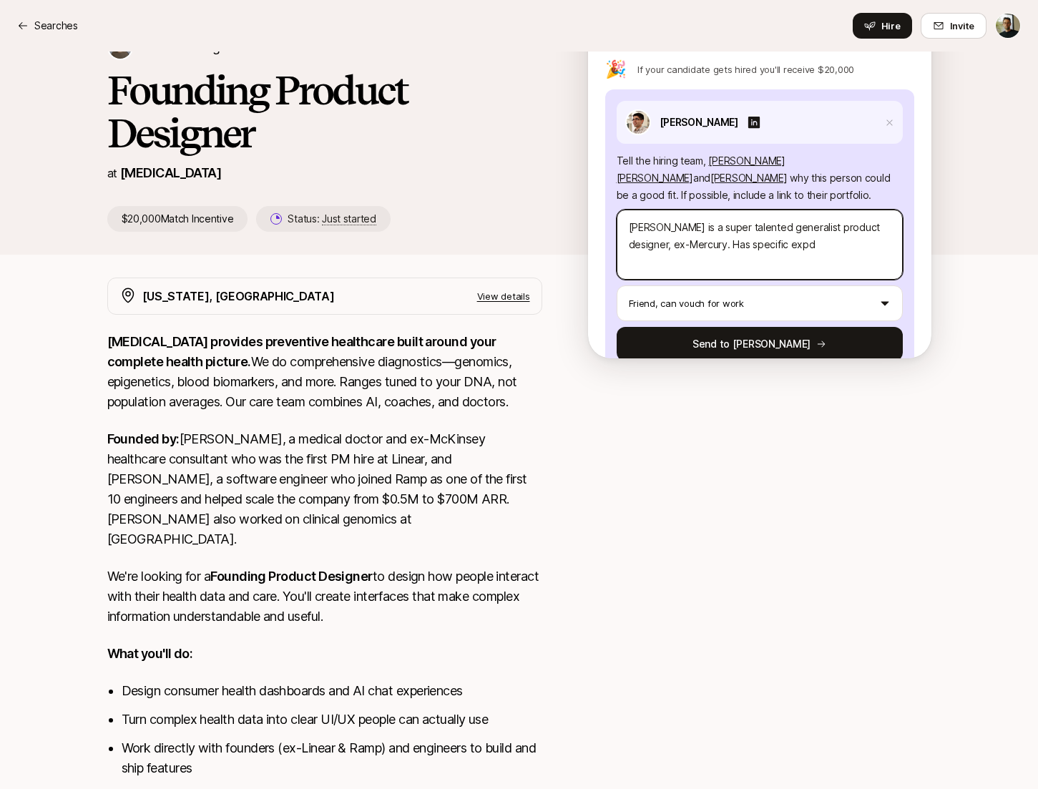
type textarea "x"
type textarea "[PERSON_NAME] is a super talented generalist product designer, ex-Mercury. Has …"
type textarea "x"
type textarea "[PERSON_NAME] is a super talented generalist product designer, ex-Mercury. Has …"
type textarea "x"
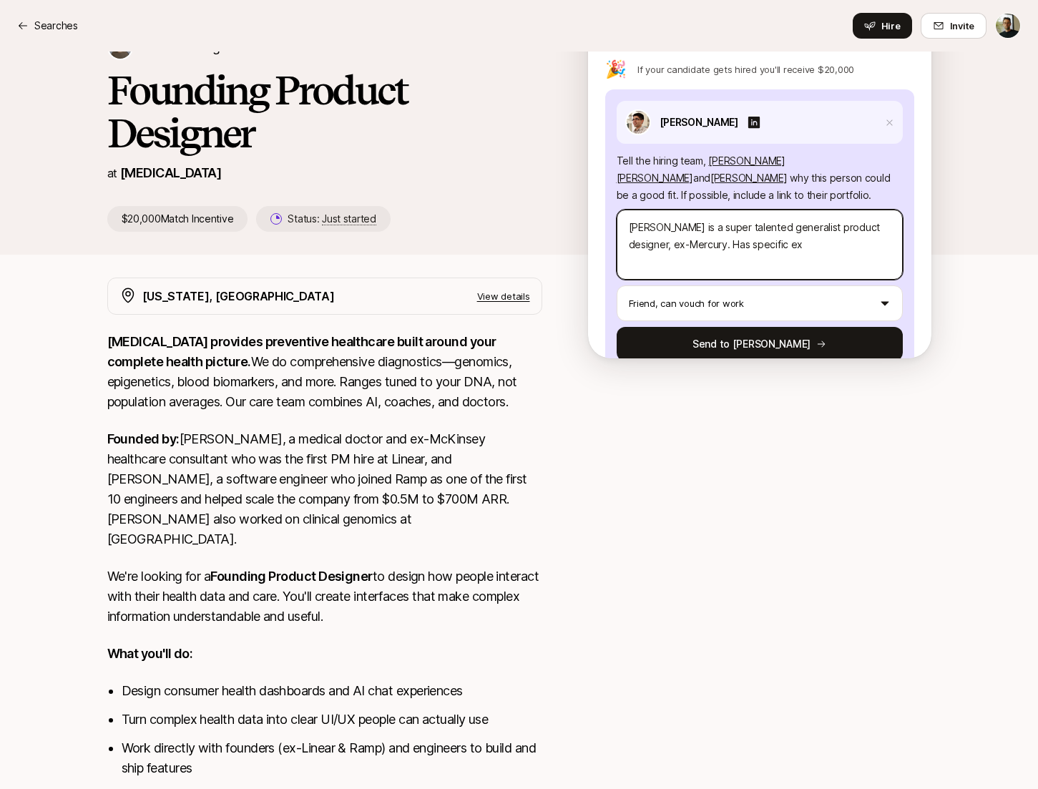
type textarea "[PERSON_NAME] is a super talented generalist product designer, ex-Mercury. Has …"
type textarea "x"
type textarea "[PERSON_NAME] is a super talented generalist product designer, ex-Mercury. Has …"
type textarea "x"
type textarea "[PERSON_NAME] is a super talented generalist product designer, ex-Mercury. Has …"
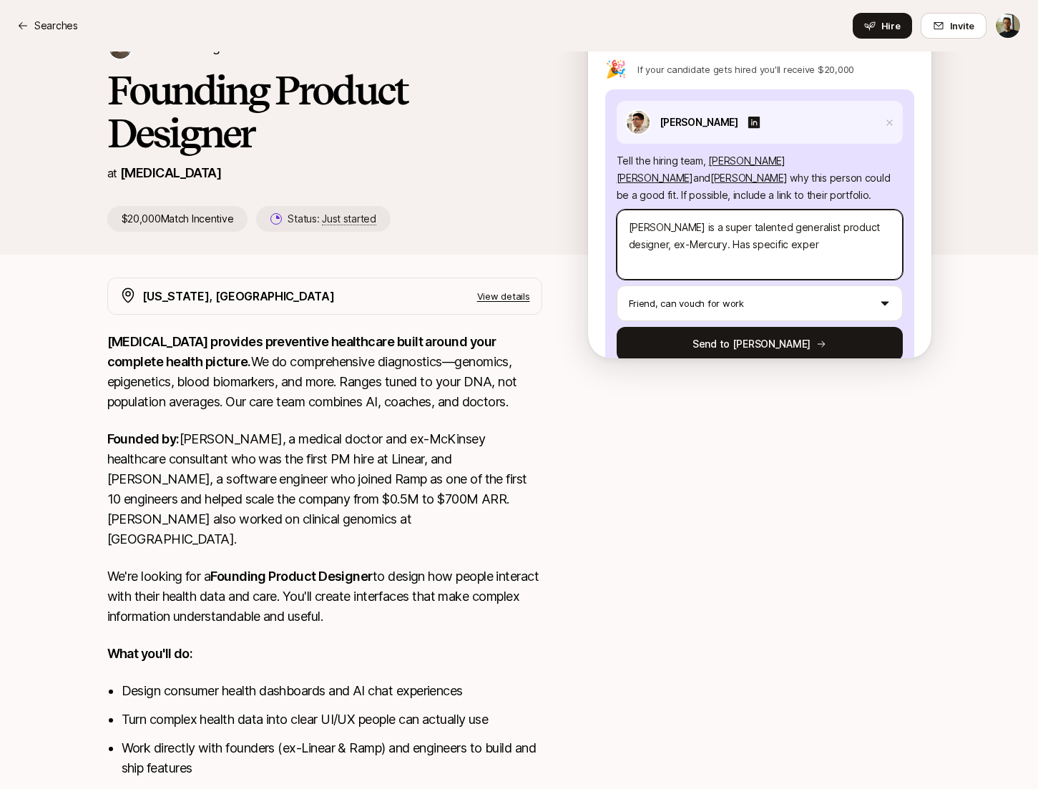
type textarea "x"
type textarea "[PERSON_NAME] is a super talented generalist product designer, ex-Mercury. Has …"
type textarea "x"
type textarea "[PERSON_NAME] is a super talented generalist product designer, ex-Mercury. Has …"
type textarea "x"
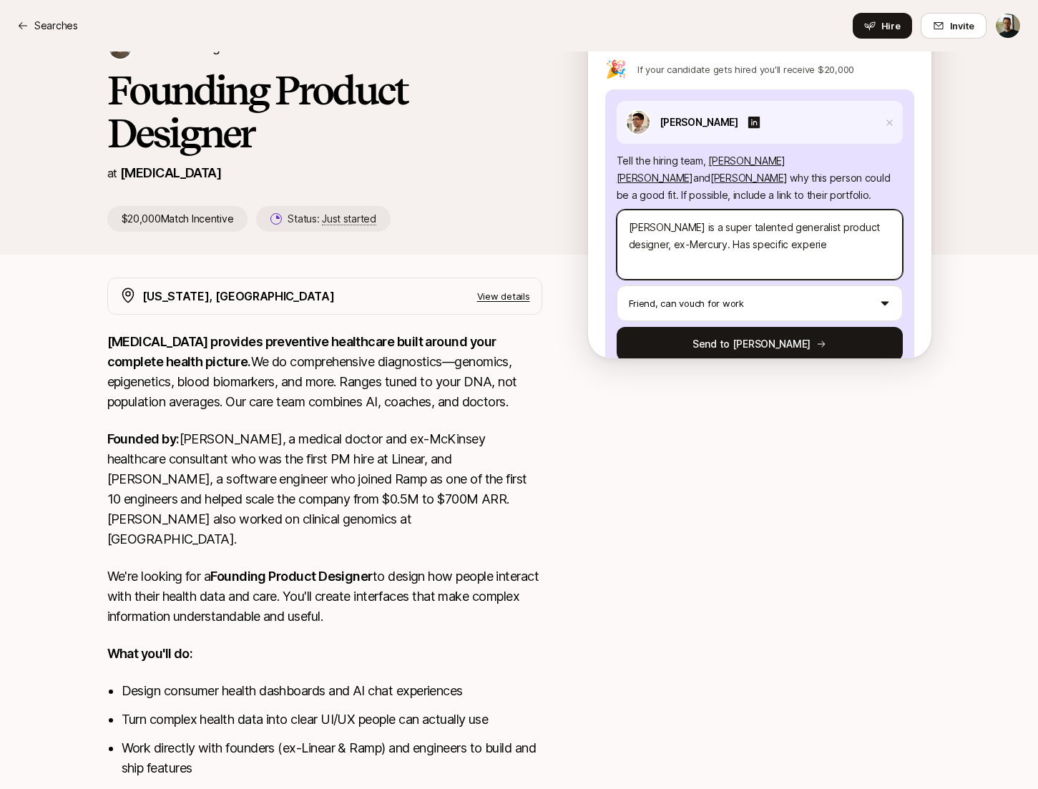
type textarea "[PERSON_NAME] is a super talented generalist product designer, ex-Mercury. Has …"
type textarea "x"
type textarea "[PERSON_NAME] is a super talented generalist product designer, ex-Mercury. Has …"
type textarea "x"
type textarea "[PERSON_NAME] is a super talented generalist product designer, ex-Mercury. Has …"
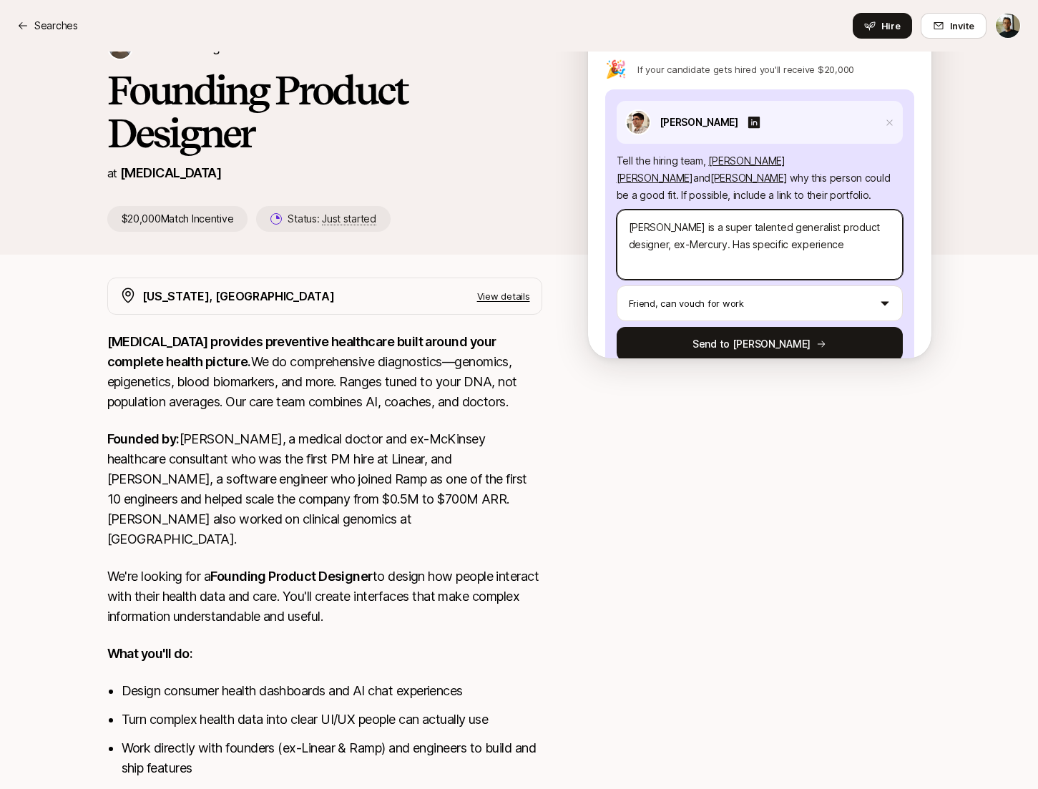
type textarea "x"
type textarea "[PERSON_NAME] is a super talented generalist product designer, ex-Mercury. Has …"
type textarea "x"
type textarea "[PERSON_NAME] is a super talented generalist product designer, ex-Mercury. Has …"
type textarea "x"
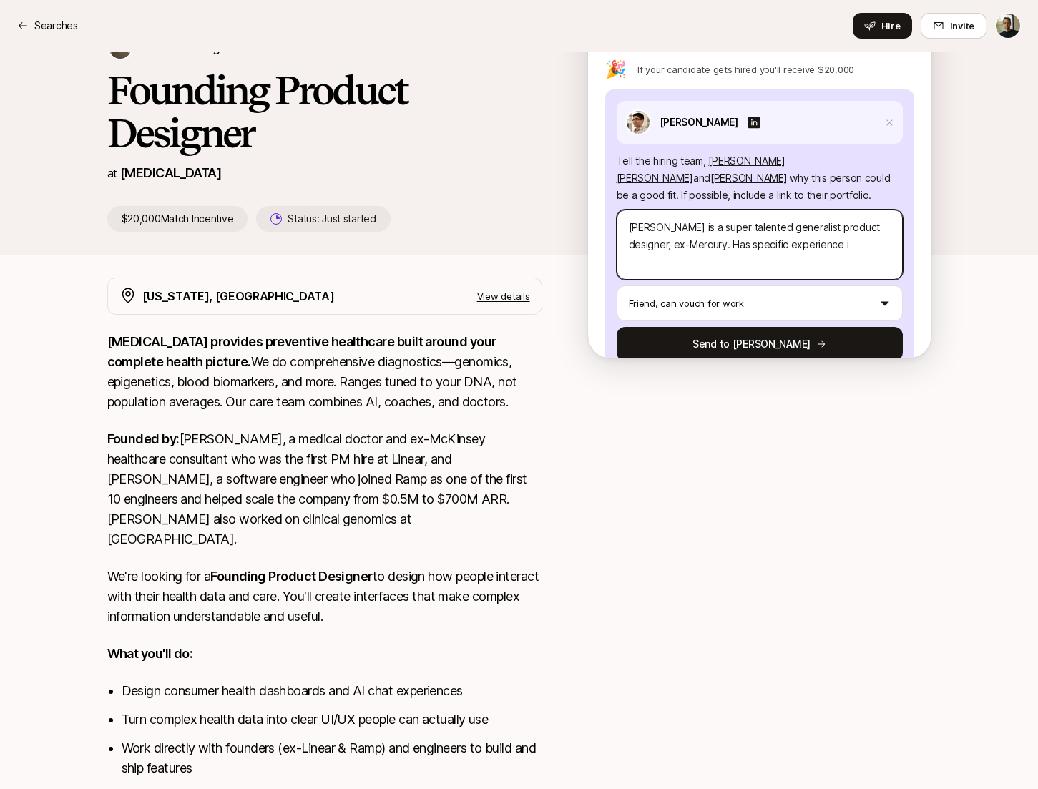
type textarea "[PERSON_NAME] is a super talented generalist product designer, ex-Mercury. Has …"
type textarea "x"
type textarea "[PERSON_NAME] is a super talented generalist product designer, ex-Mercury. Has …"
type textarea "x"
type textarea "[PERSON_NAME] is a super talented generalist product designer, ex-Mercury. Has …"
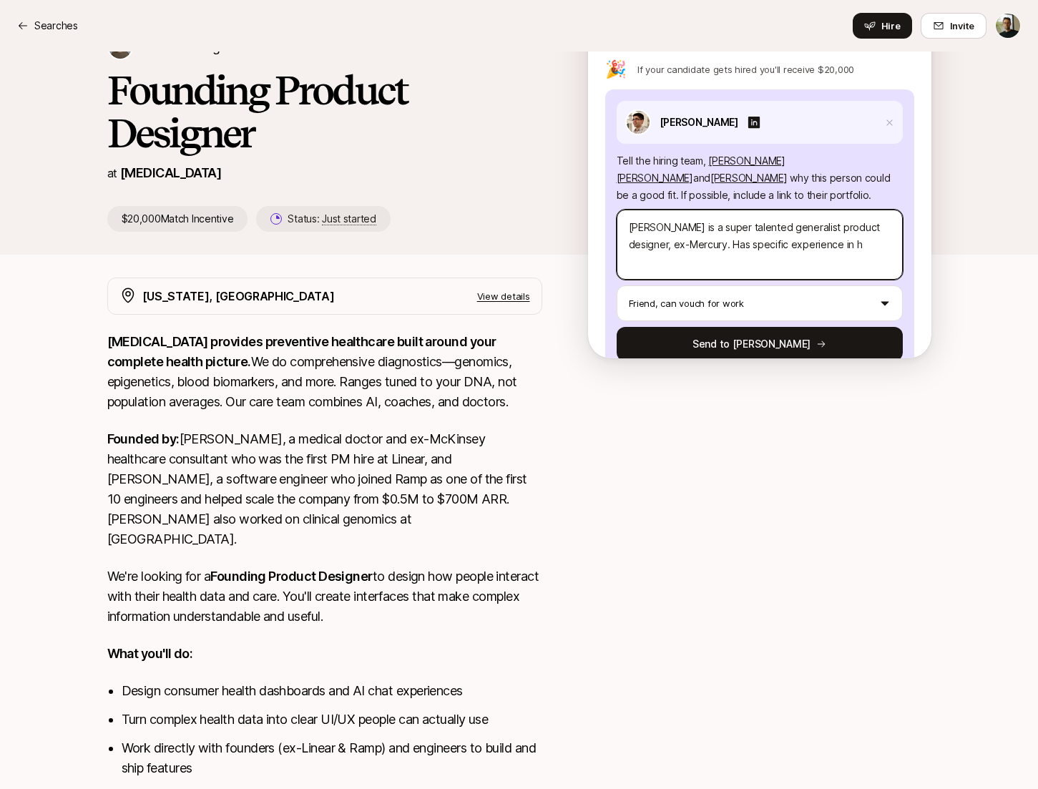
type textarea "x"
type textarea "[PERSON_NAME] is a super talented generalist product designer, ex-Mercury. Has …"
type textarea "x"
type textarea "[PERSON_NAME] is a super talented generalist product designer, ex-Mercury. Has …"
type textarea "x"
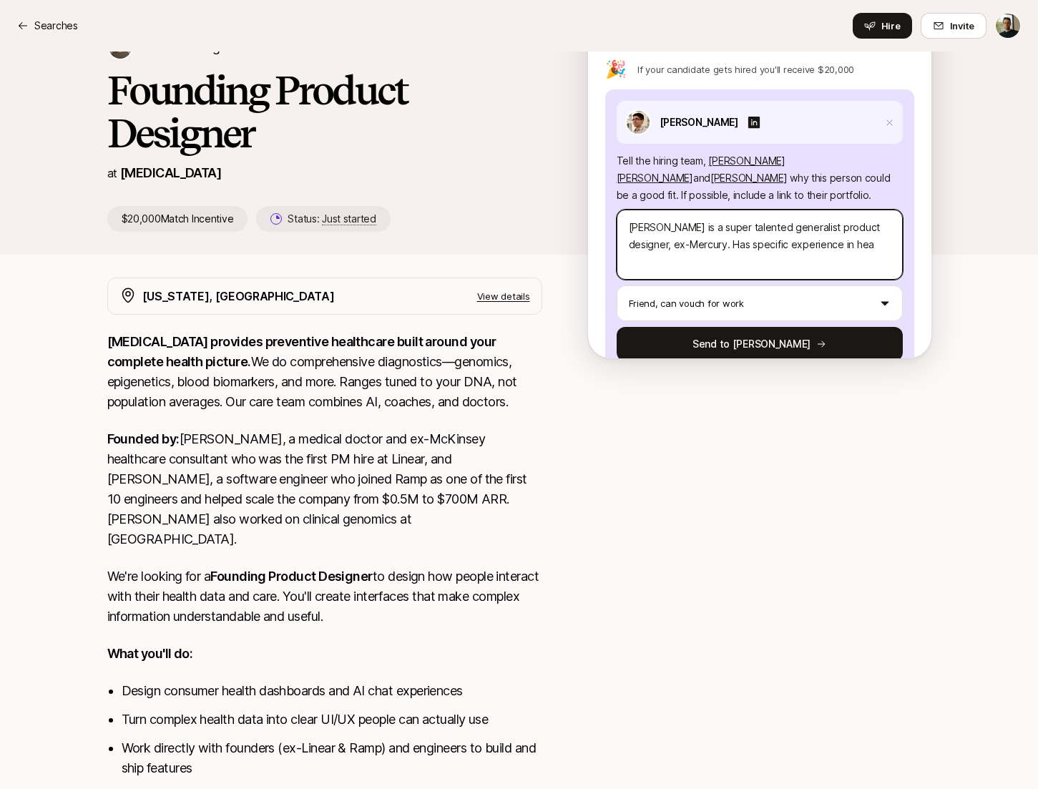
type textarea "[PERSON_NAME] is a super talented generalist product designer, ex-Mercury. Has …"
type textarea "x"
type textarea "[PERSON_NAME] is a super talented generalist product designer, ex-Mercury. Has …"
type textarea "x"
type textarea "[PERSON_NAME] is a super talented generalist product designer, ex-Mercury. Has …"
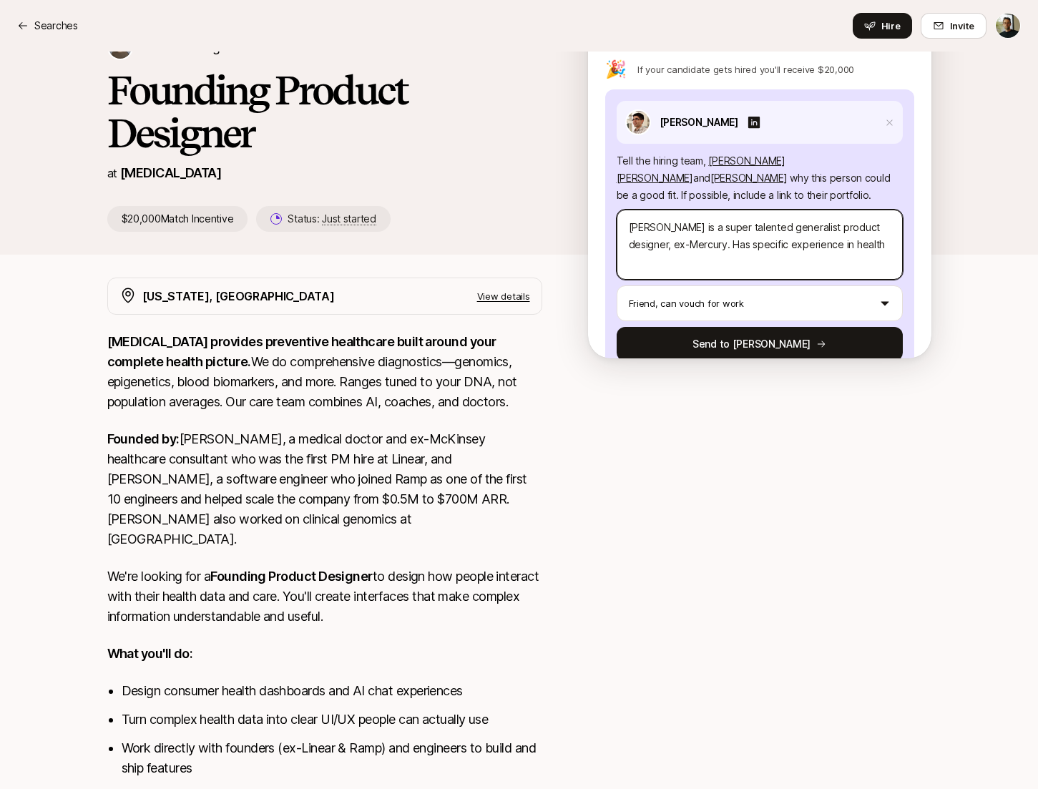
type textarea "x"
type textarea "[PERSON_NAME] is a super talented generalist product designer, ex-Mercury. Has …"
type textarea "x"
type textarea "[PERSON_NAME] is a super talented generalist product designer, ex-Mercury. Has …"
type textarea "x"
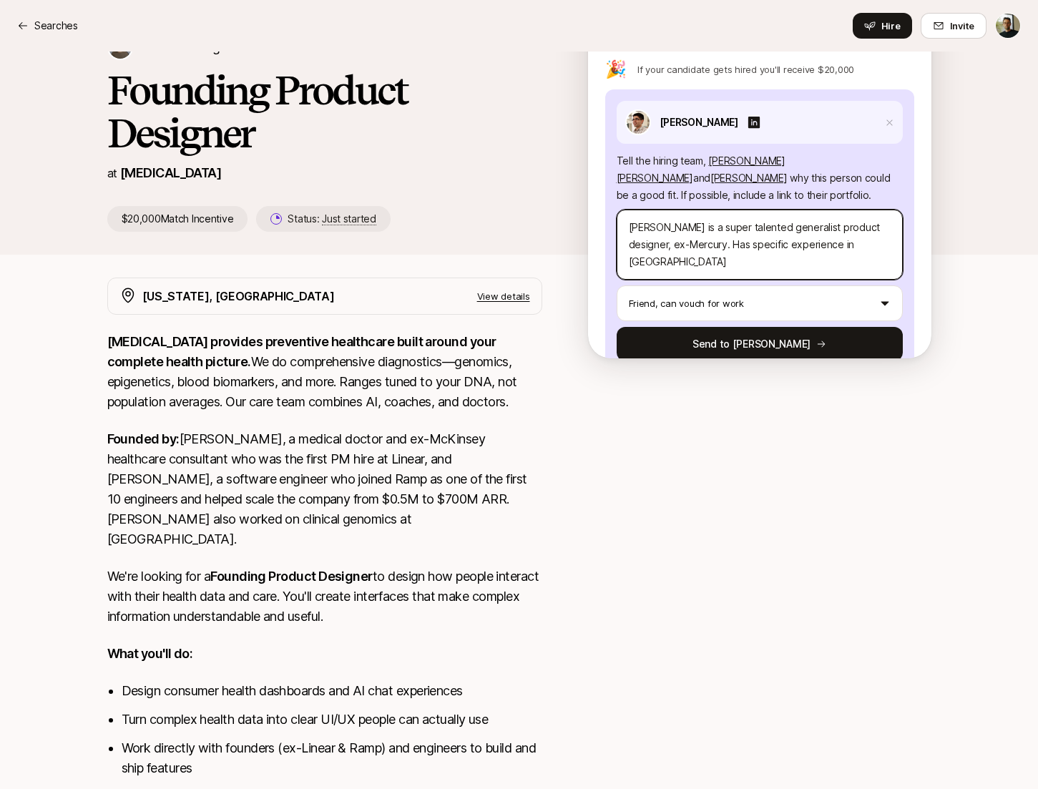
type textarea "[PERSON_NAME] is a super talented generalist product designer, ex-Mercury. Has …"
type textarea "x"
type textarea "[PERSON_NAME] is a super talented generalist product designer, ex-Mercury. Has …"
type textarea "x"
type textarea "[PERSON_NAME] is a super talented generalist product designer, ex-Mercury. Has …"
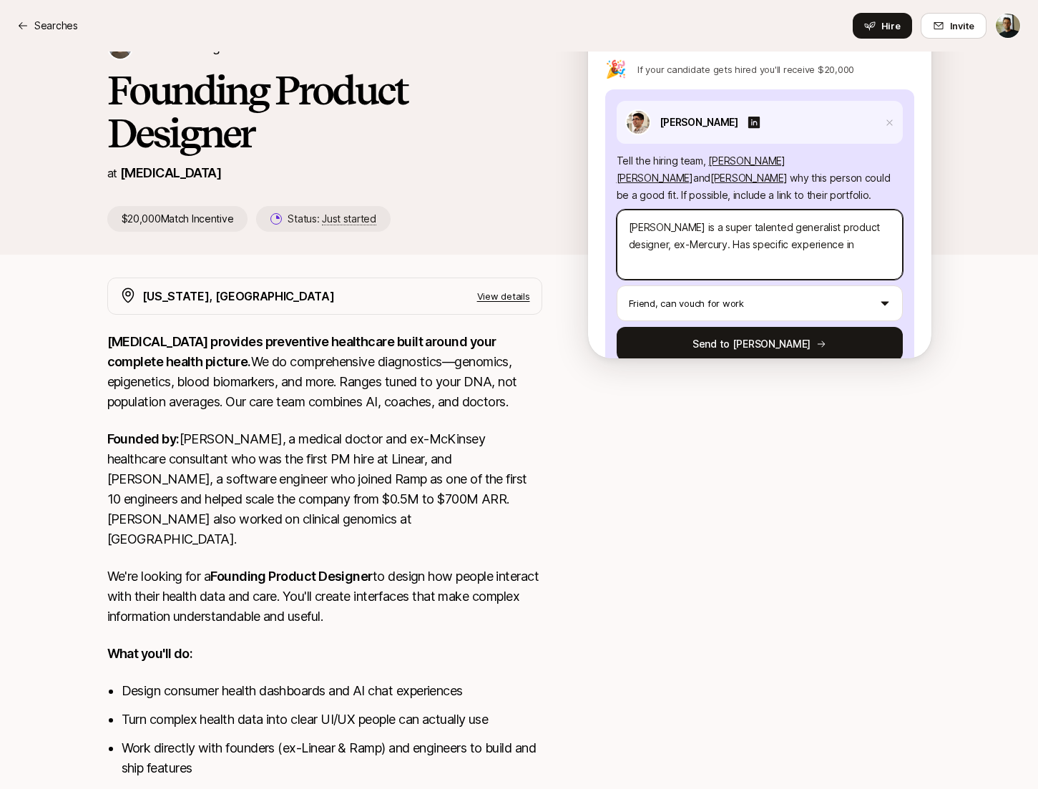
type textarea "x"
type textarea "[PERSON_NAME] is a super talented generalist product designer, ex-Mercury. Has …"
type textarea "x"
type textarea "[PERSON_NAME] is a super talented generalist product designer, ex-Mercury. Has …"
type textarea "x"
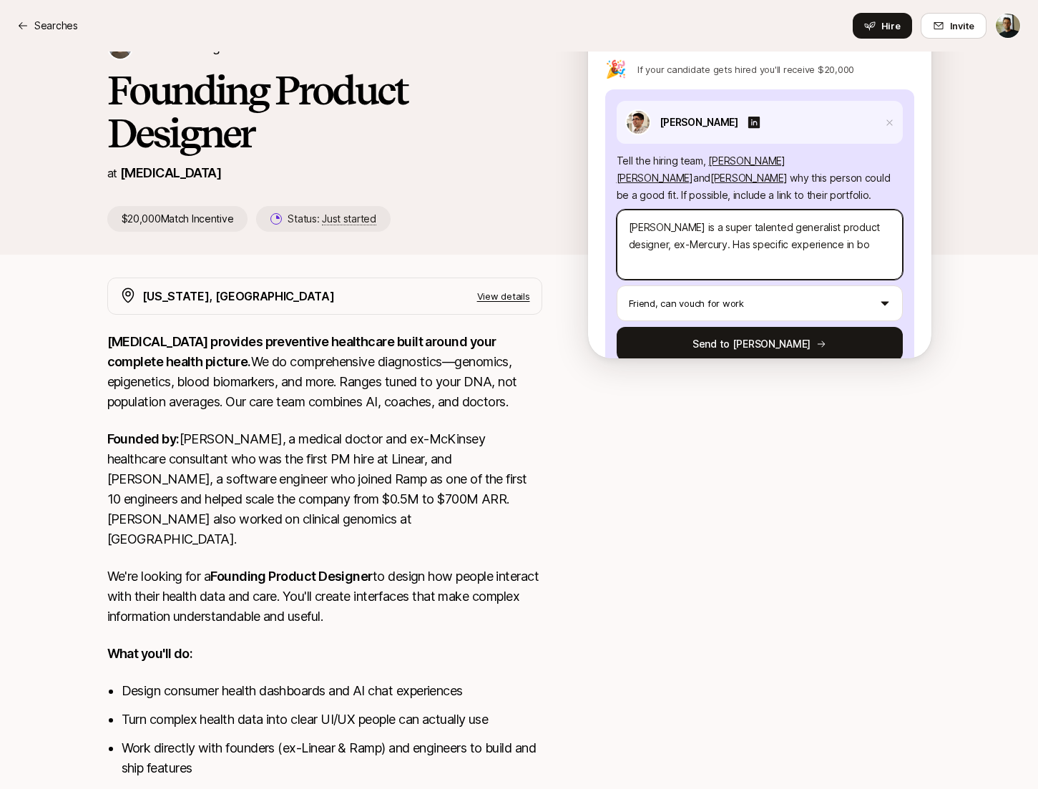
type textarea "[PERSON_NAME] is a super talented generalist product designer, ex-Mercury. Has …"
type textarea "x"
type textarea "[PERSON_NAME] is a super talented generalist product designer, ex-Mercury. Has …"
type textarea "x"
type textarea "[PERSON_NAME] is a super talented generalist product designer, ex-Mercury. Has …"
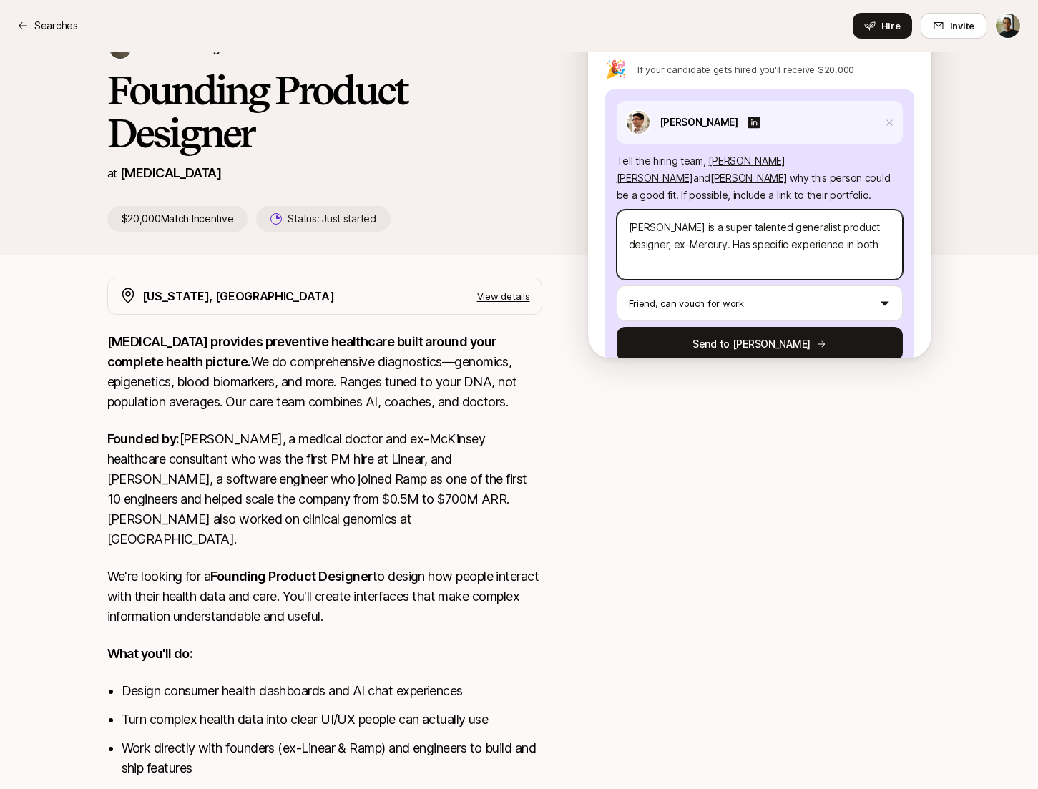
type textarea "x"
type textarea "[PERSON_NAME] is a super talented generalist product designer, ex-Mercury. Has …"
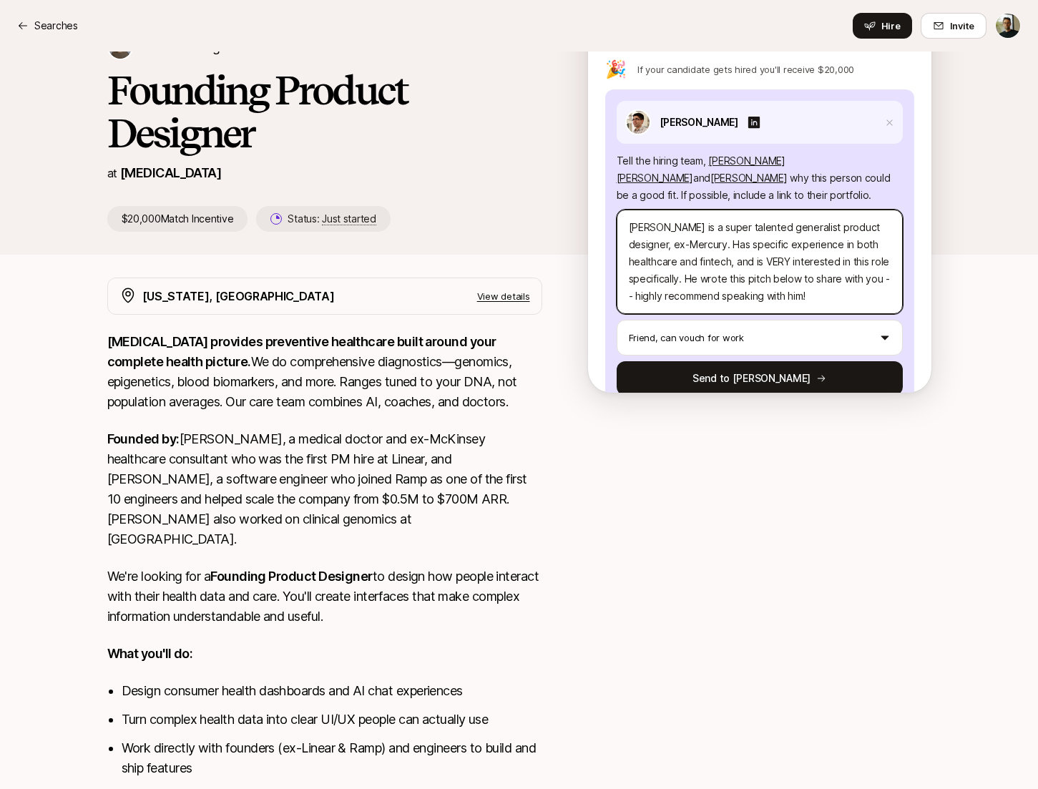
click at [844, 266] on textarea "[PERSON_NAME] is a super talented generalist product designer, ex-Mercury. Has …" at bounding box center [760, 262] width 286 height 104
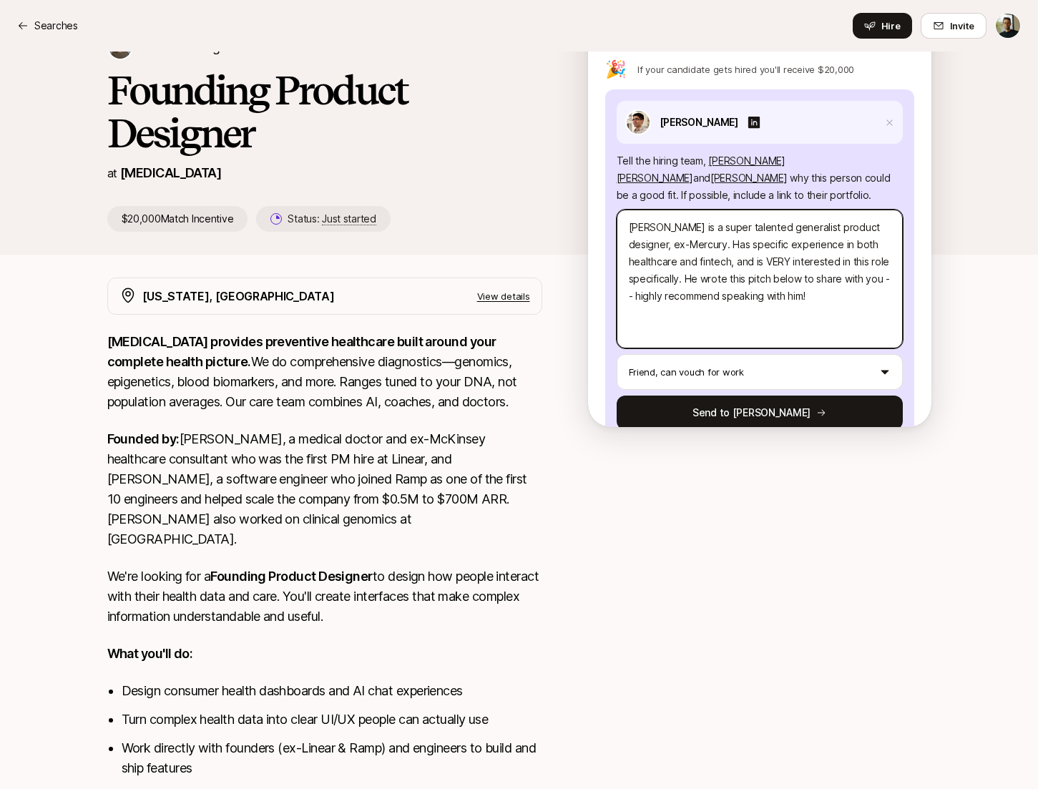
paste textarea "Lo Ipsum dol Sitam, C adip elitse doei tempori utl Etdol Magna. Al enimadm ve q…"
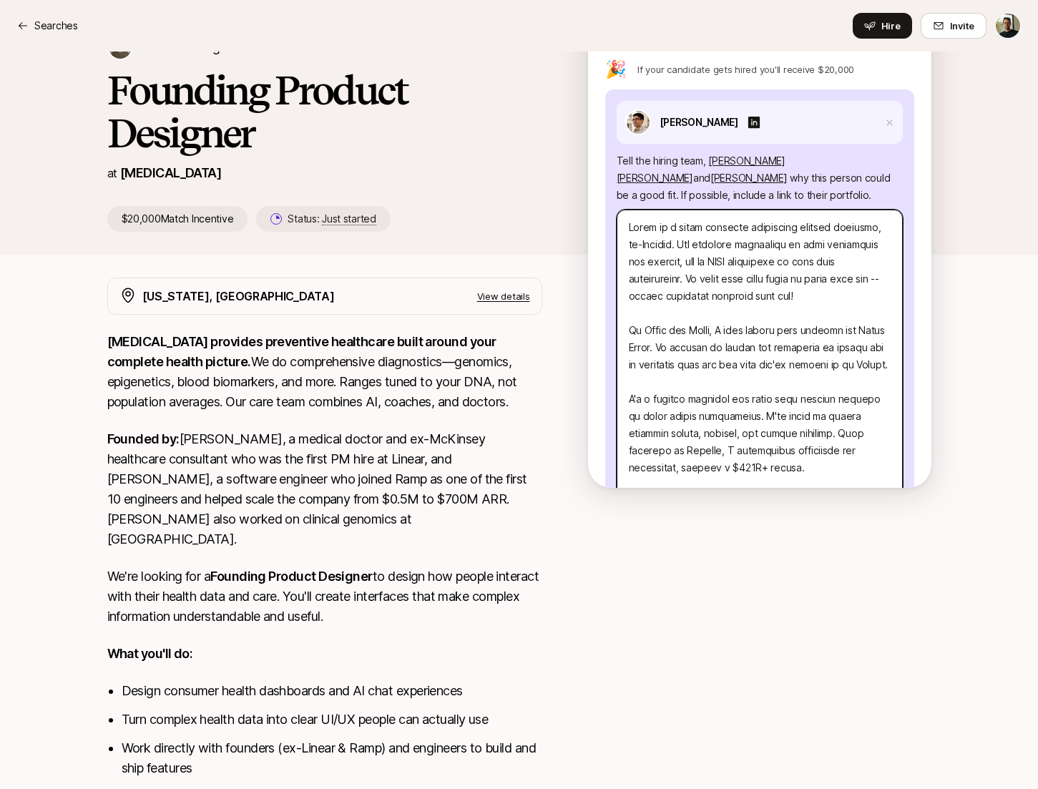
scroll to position [0, 0]
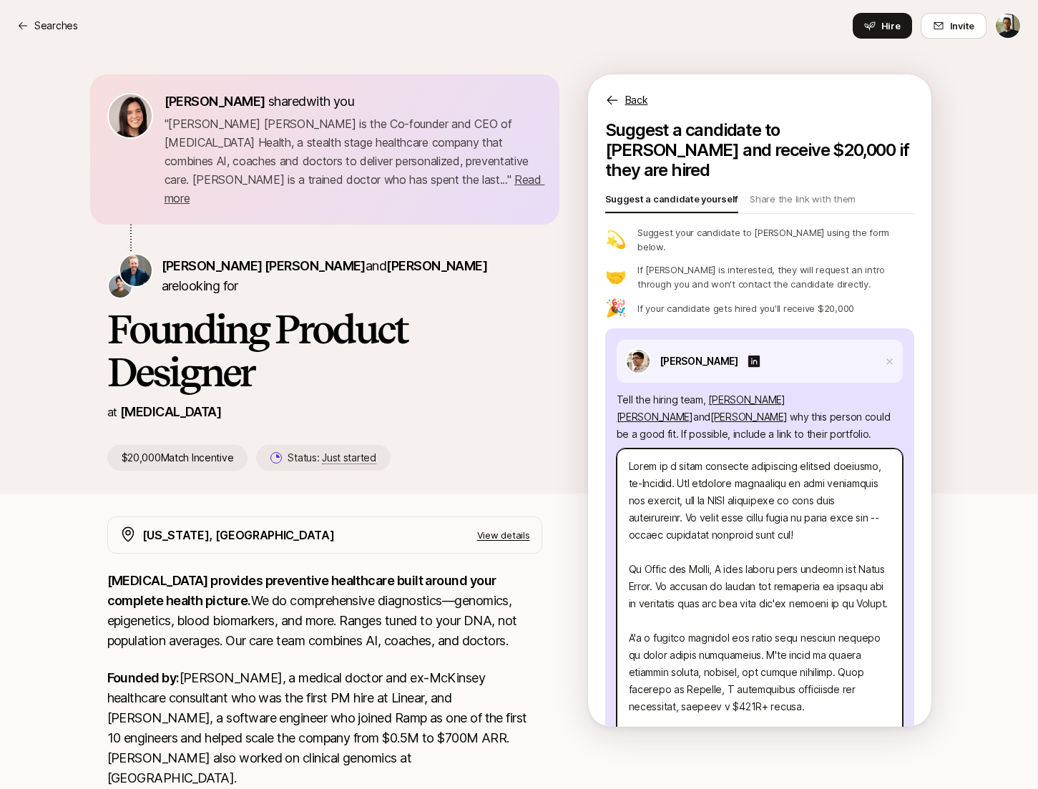
click at [715, 535] on textarea at bounding box center [760, 802] width 286 height 706
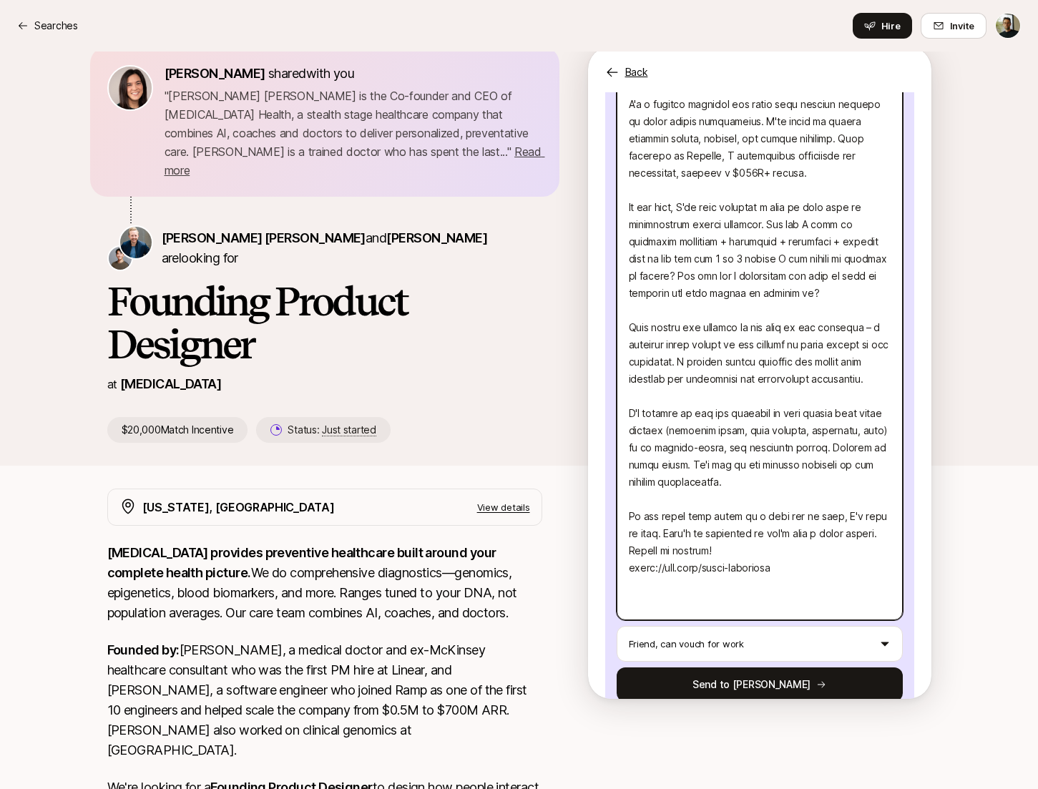
scroll to position [47, 0]
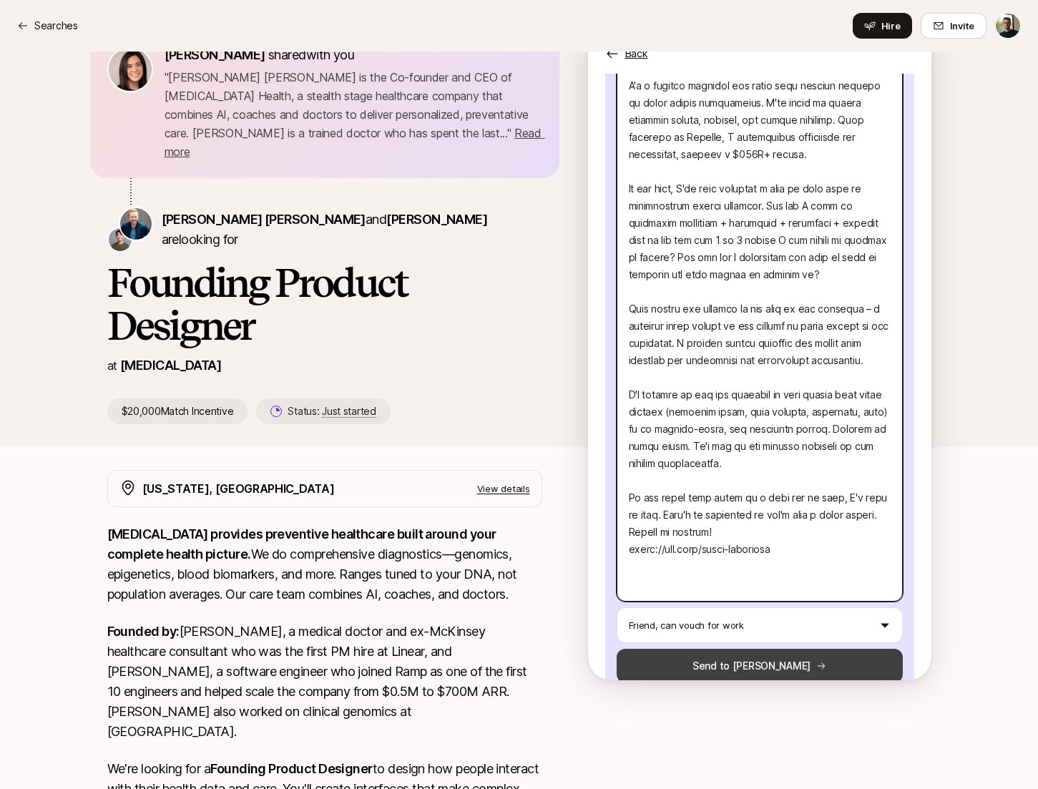
click at [821, 649] on button "Send to [PERSON_NAME]" at bounding box center [760, 666] width 286 height 34
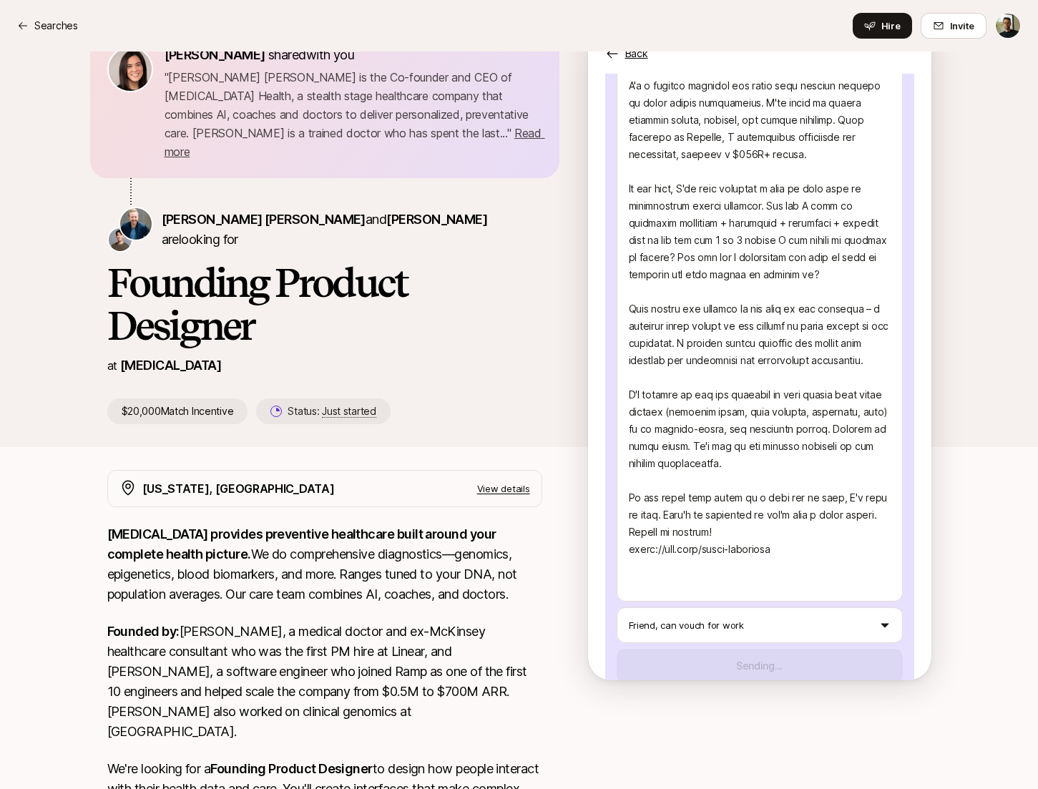
scroll to position [0, 0]
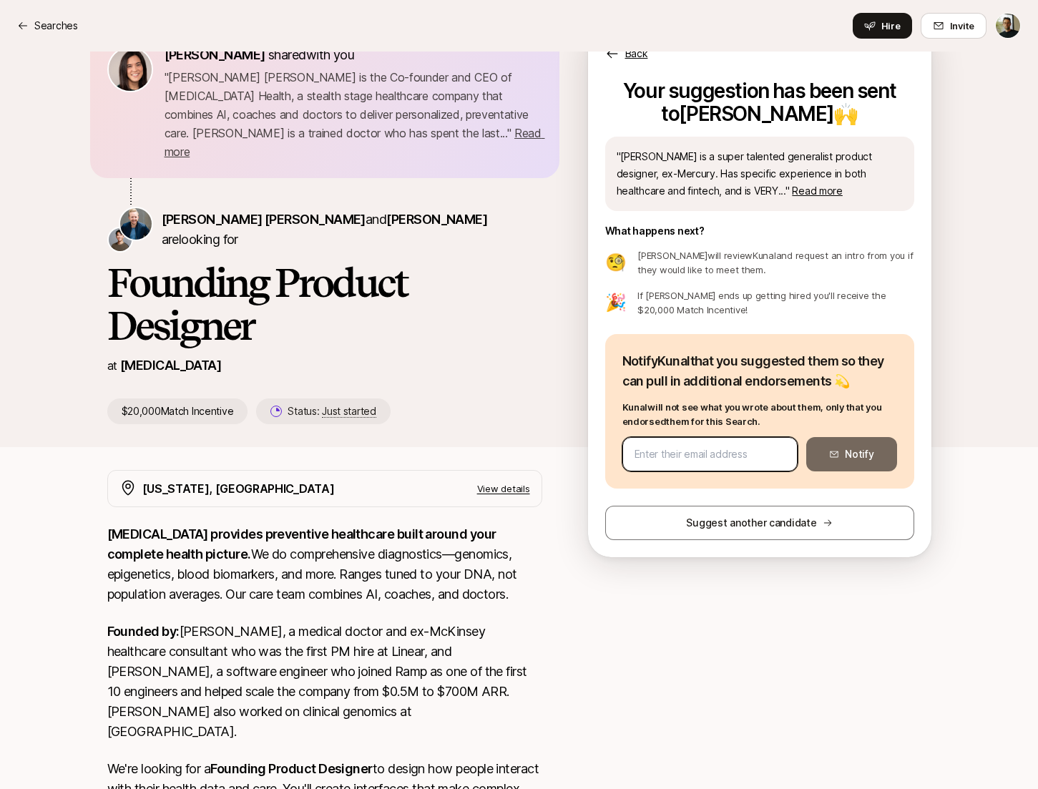
paste input "[EMAIL_ADDRESS][DOMAIN_NAME]"
click at [828, 460] on button "Notify" at bounding box center [852, 454] width 90 height 34
